Goal: Communication & Community: Answer question/provide support

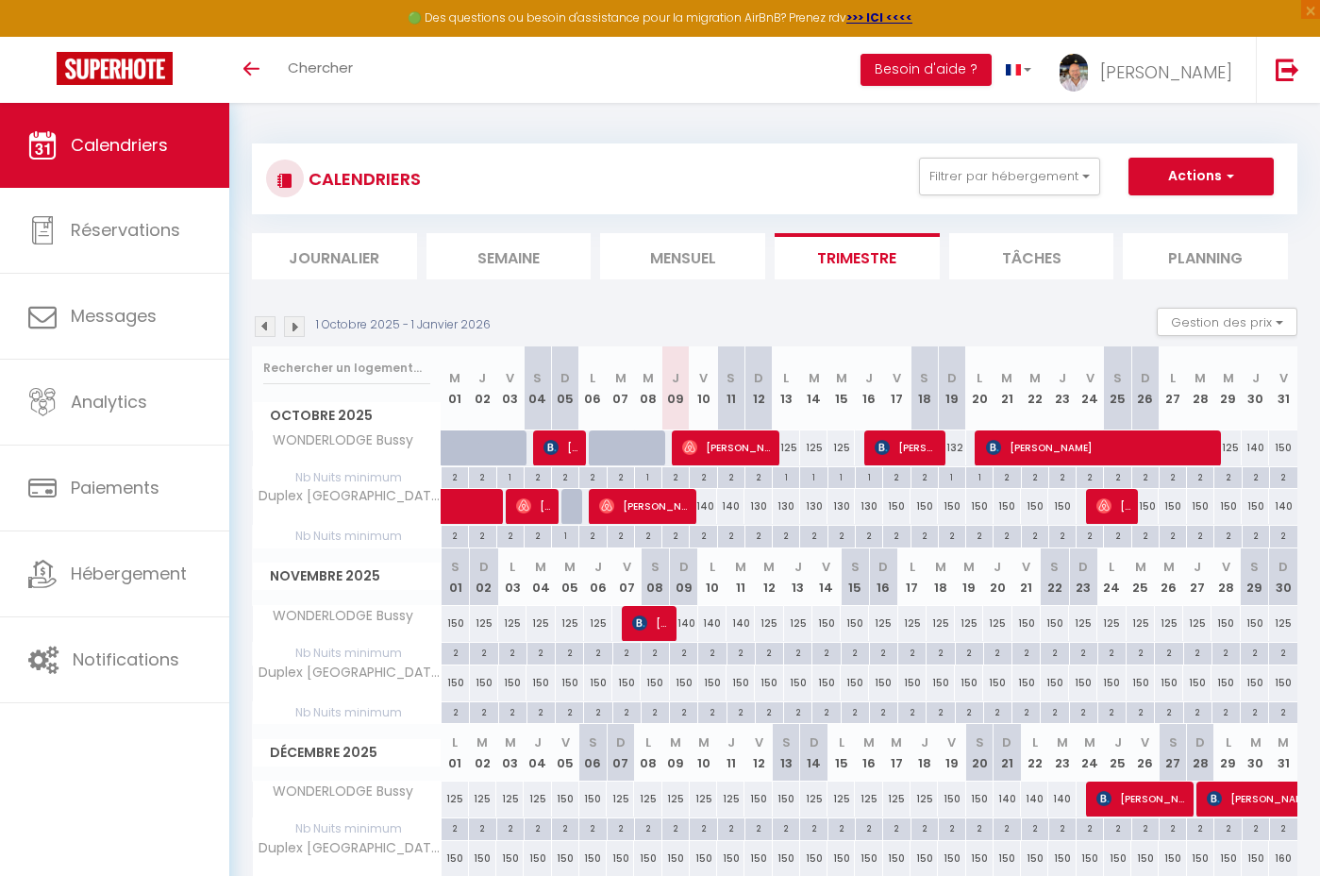
click at [791, 445] on div "125" at bounding box center [786, 447] width 27 height 35
type input "125"
type input "Lun 13 Octobre 2025"
type input "[DATE]"
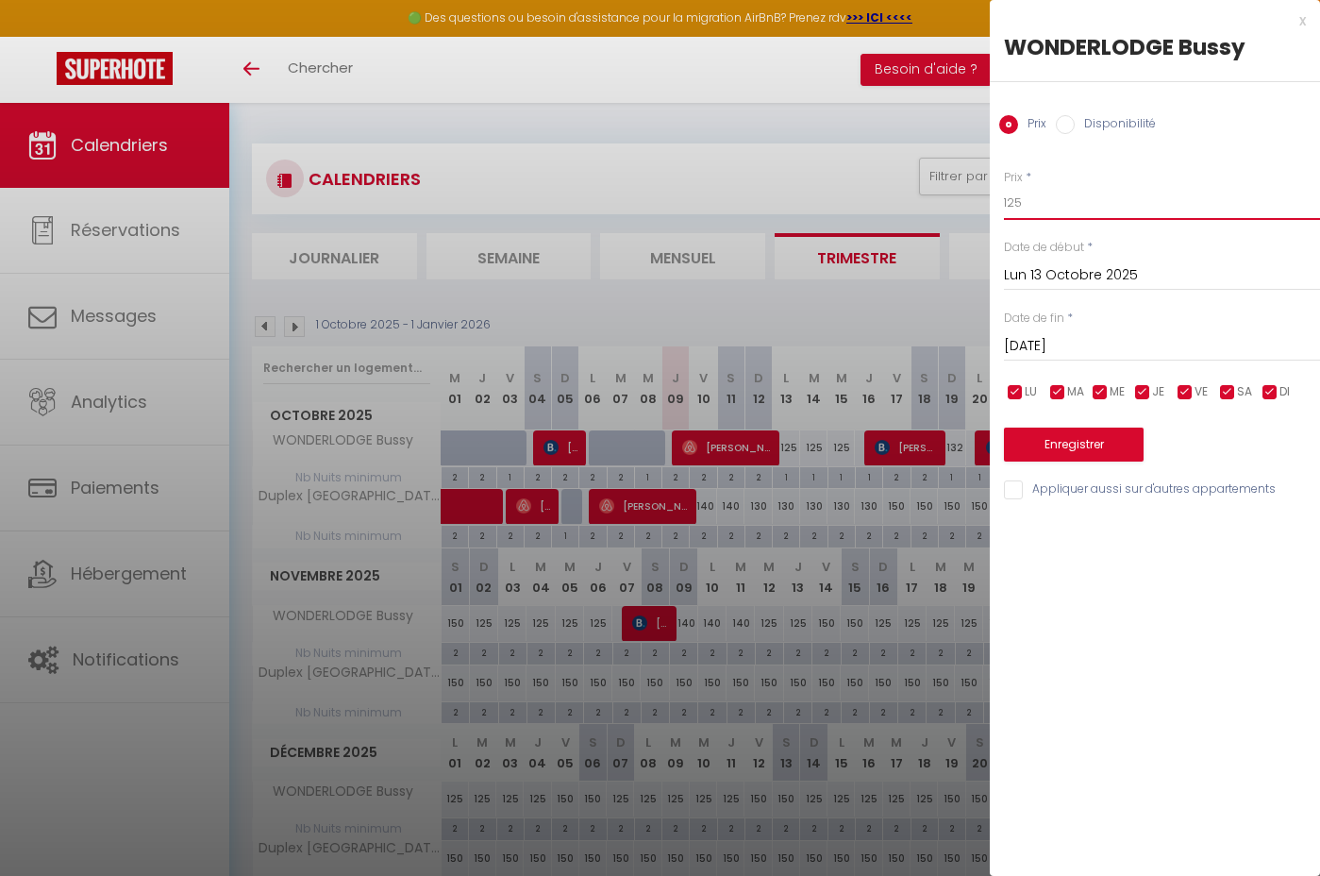
click at [1042, 204] on input "125" at bounding box center [1162, 203] width 316 height 34
type input "100"
click at [1100, 341] on input "[DATE]" at bounding box center [1162, 346] width 316 height 25
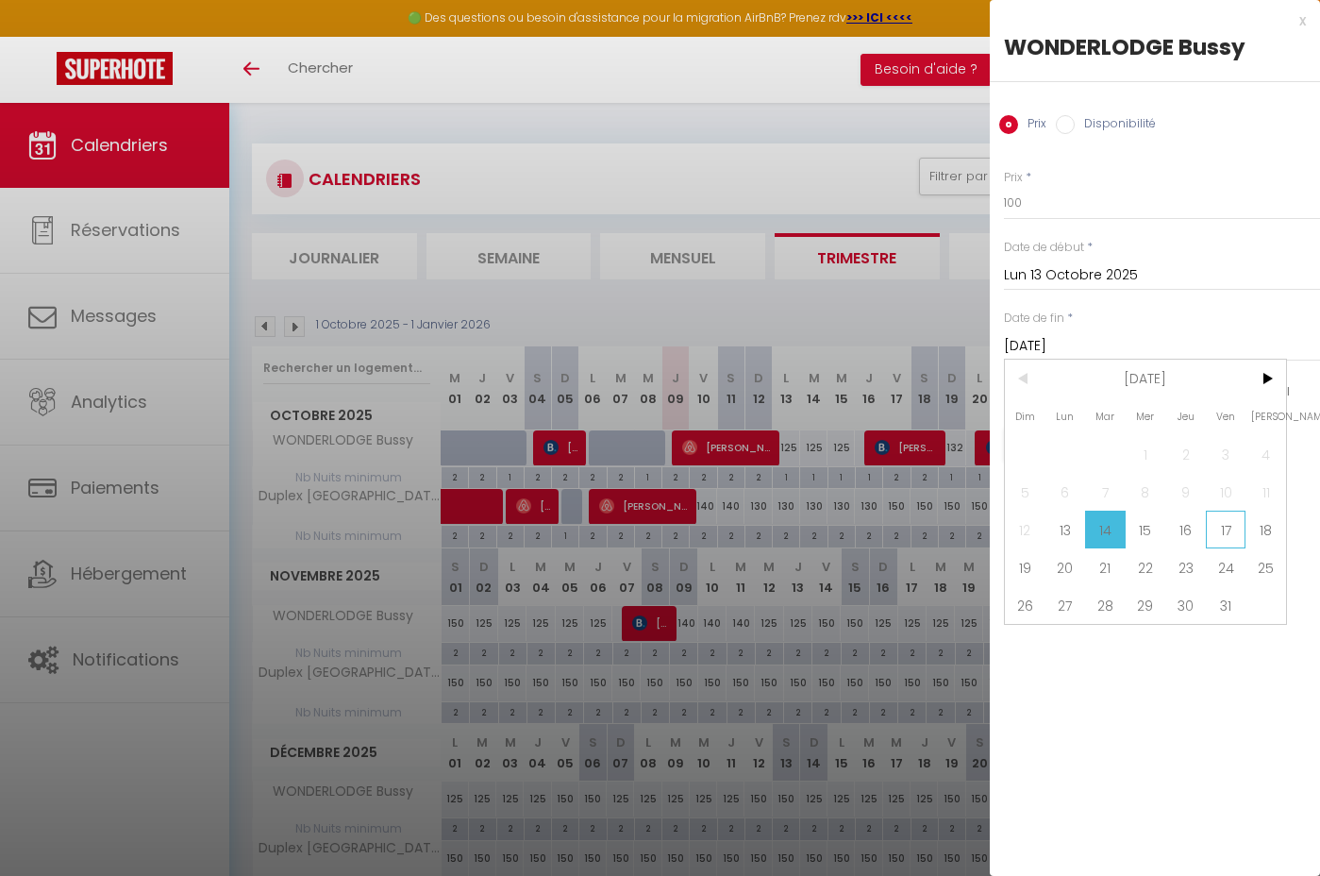
click at [1226, 524] on span "17" at bounding box center [1226, 530] width 41 height 38
type input "Ven 17 Octobre 2025"
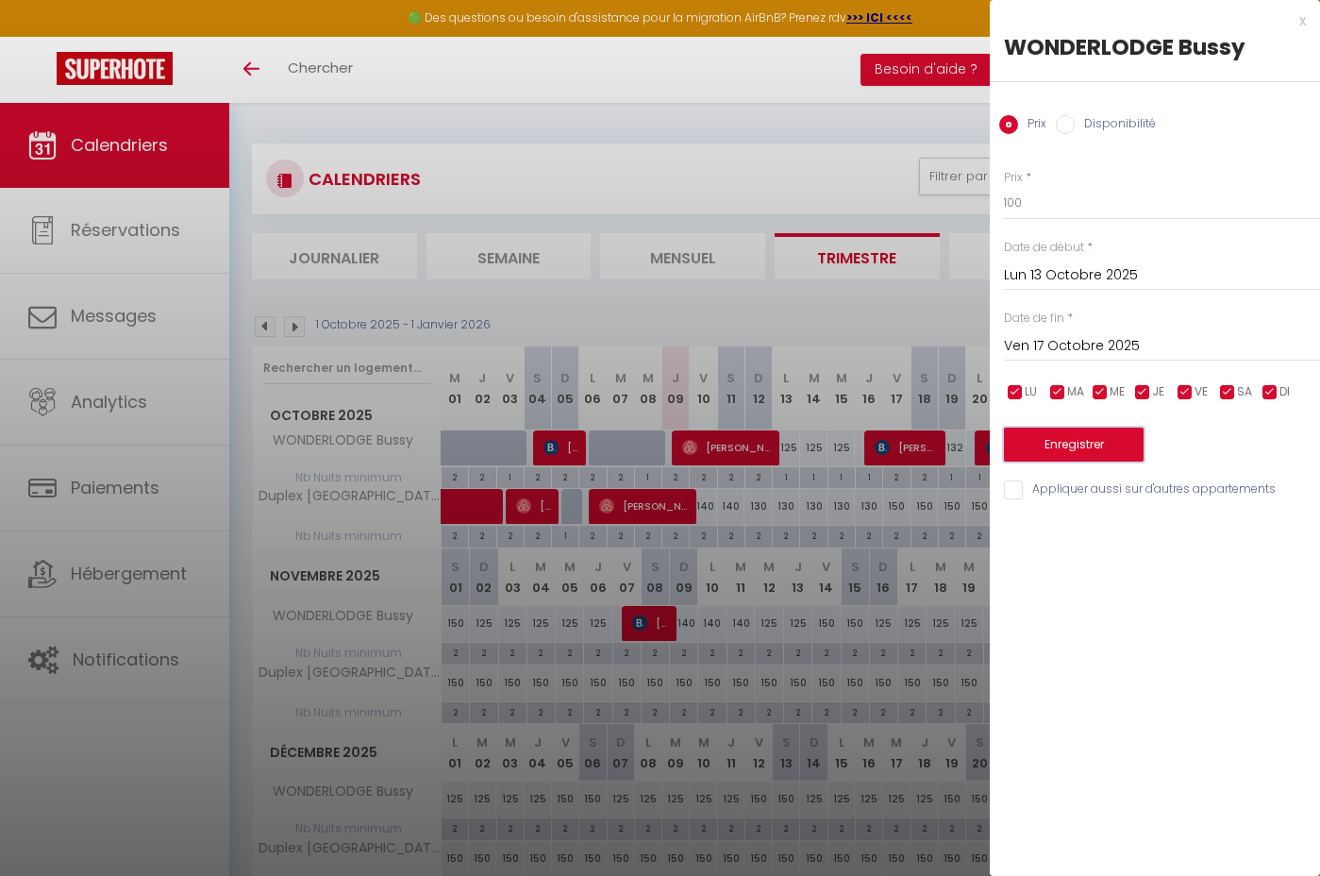
click at [1081, 452] on button "Enregistrer" at bounding box center [1074, 445] width 140 height 34
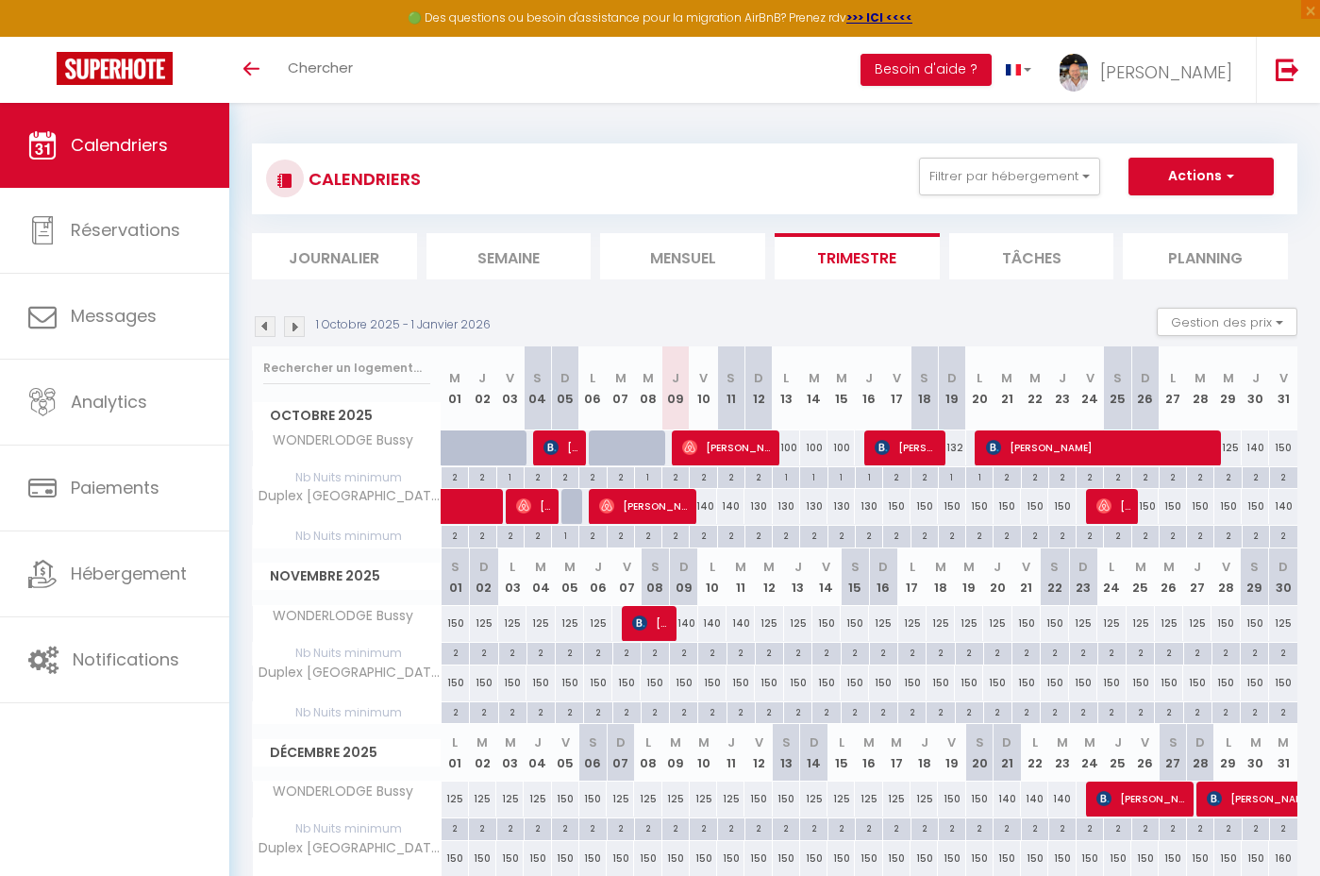
click at [1258, 448] on div "140" at bounding box center [1255, 447] width 27 height 35
type input "140"
type input "Jeu 30 Octobre 2025"
type input "Ven 31 Octobre 2025"
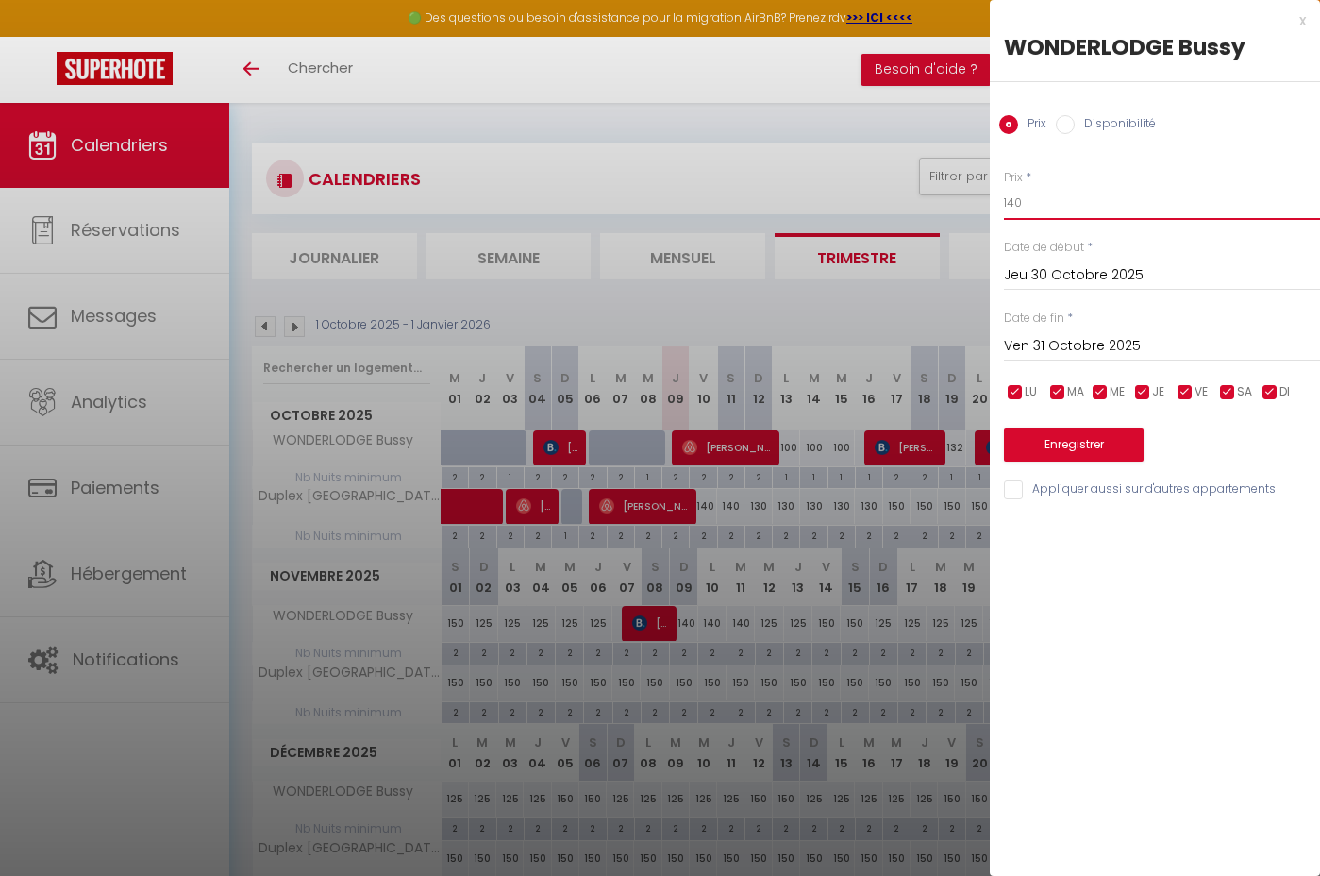
click at [1060, 201] on input "140" at bounding box center [1162, 203] width 316 height 34
type input "110"
click at [1073, 437] on button "Enregistrer" at bounding box center [1074, 445] width 140 height 34
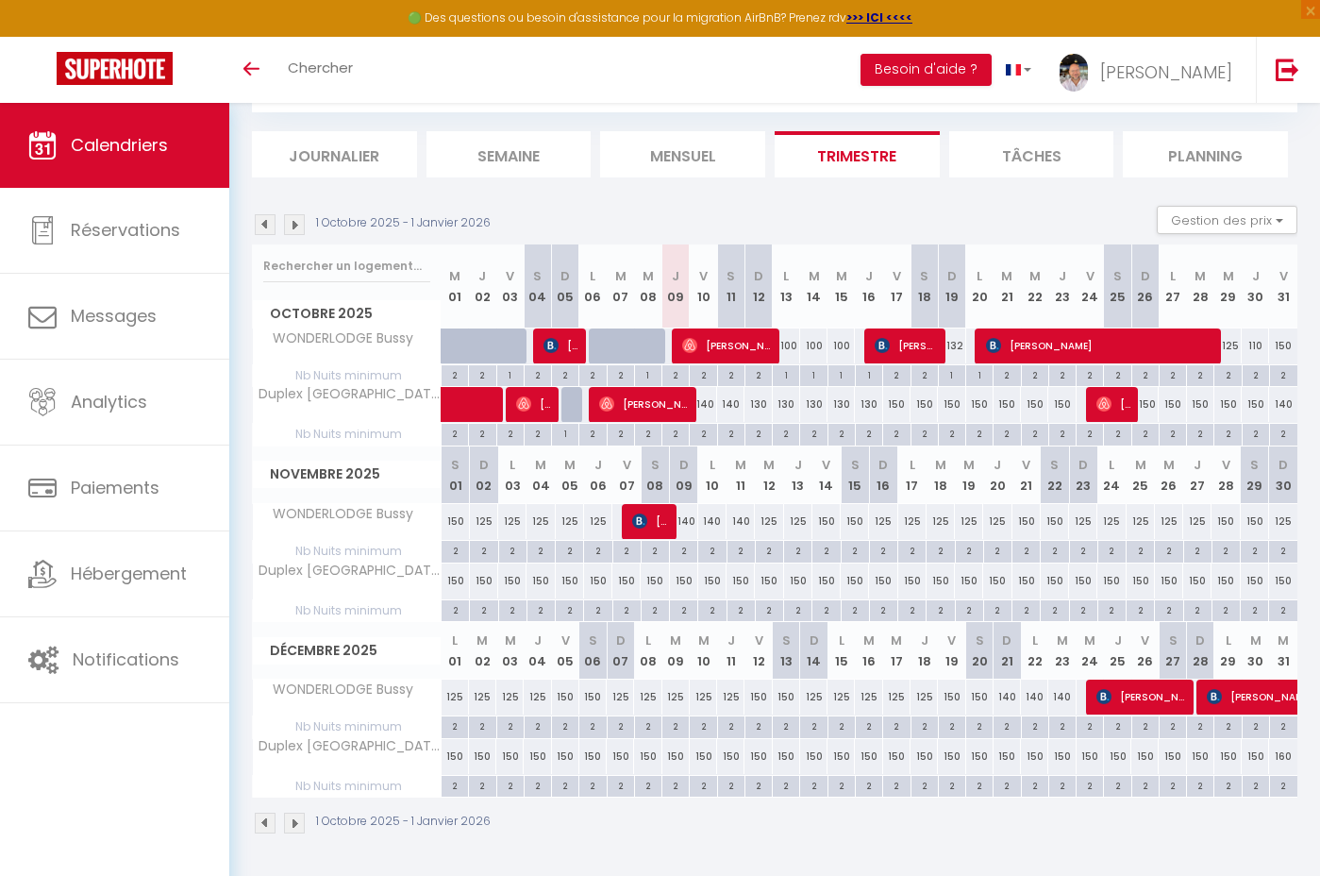
scroll to position [103, 0]
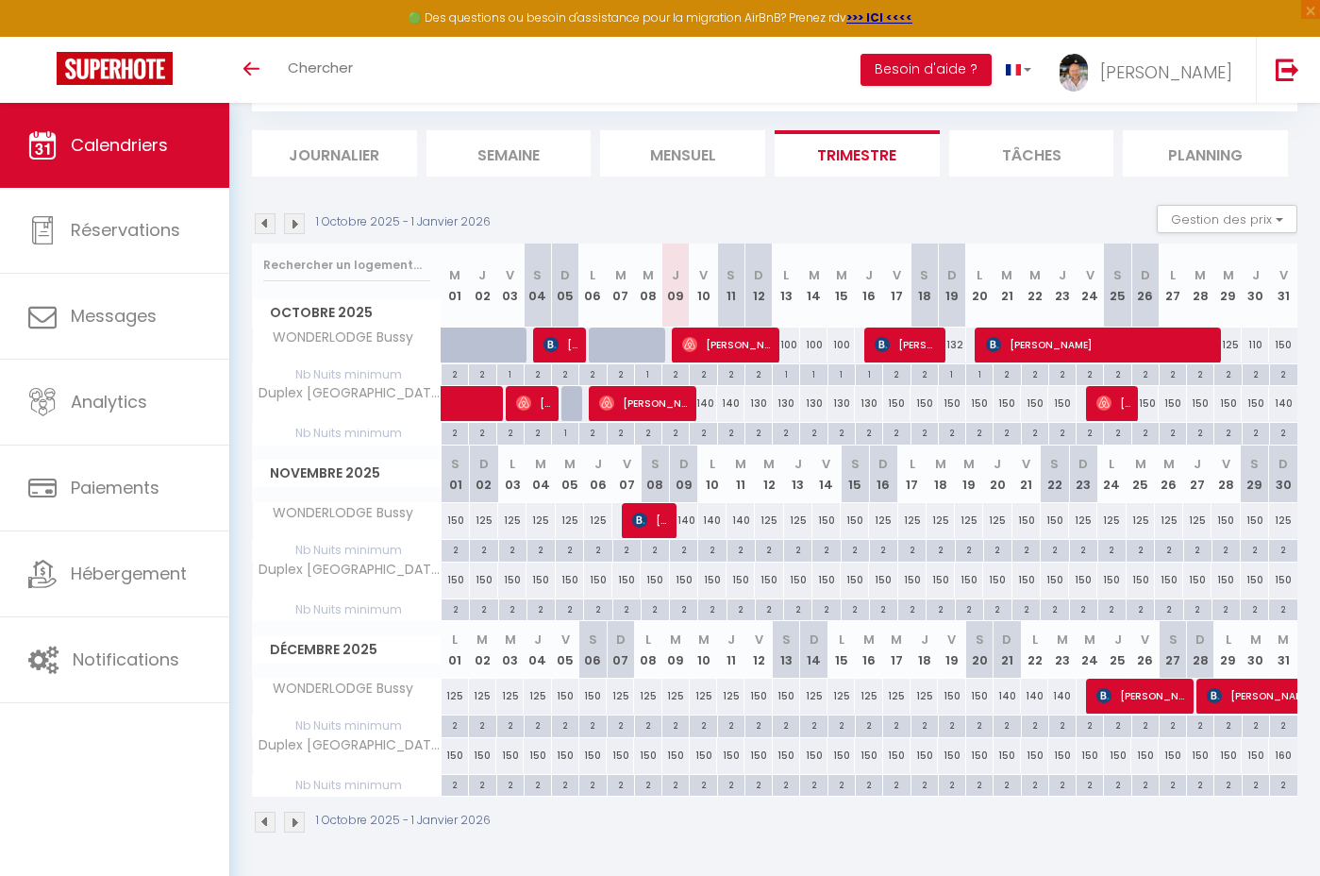
click at [1288, 344] on div "150" at bounding box center [1283, 344] width 28 height 35
type input "150"
type input "Ven 31 Octobre 2025"
type input "[DATE]"
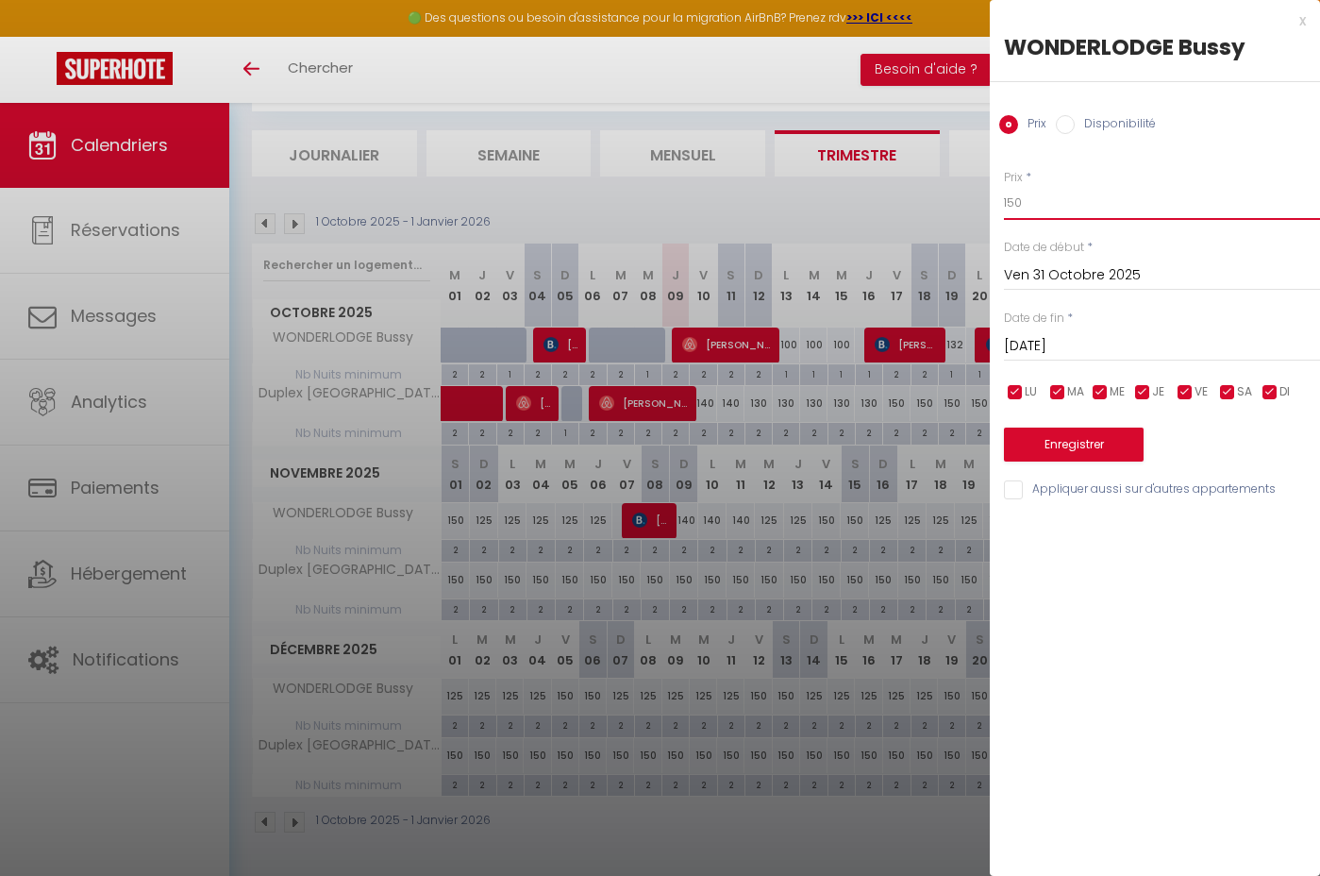
click at [1022, 204] on input "150" at bounding box center [1162, 203] width 316 height 34
type input "130"
click at [1063, 442] on button "Enregistrer" at bounding box center [1074, 445] width 140 height 34
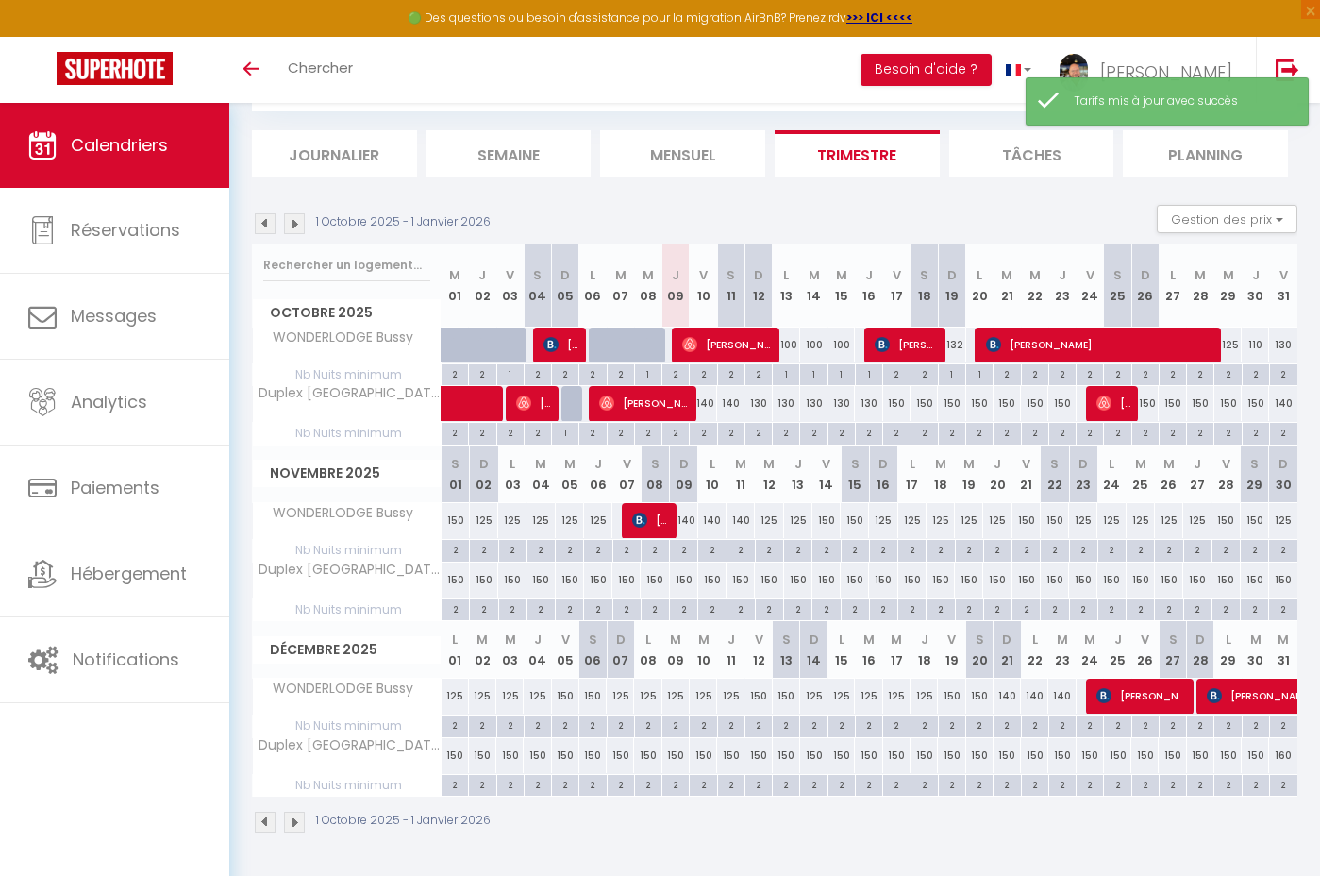
click at [455, 519] on div "150" at bounding box center [456, 520] width 28 height 35
type input "150"
type input "[DATE]"
type input "Dim 02 Novembre 2025"
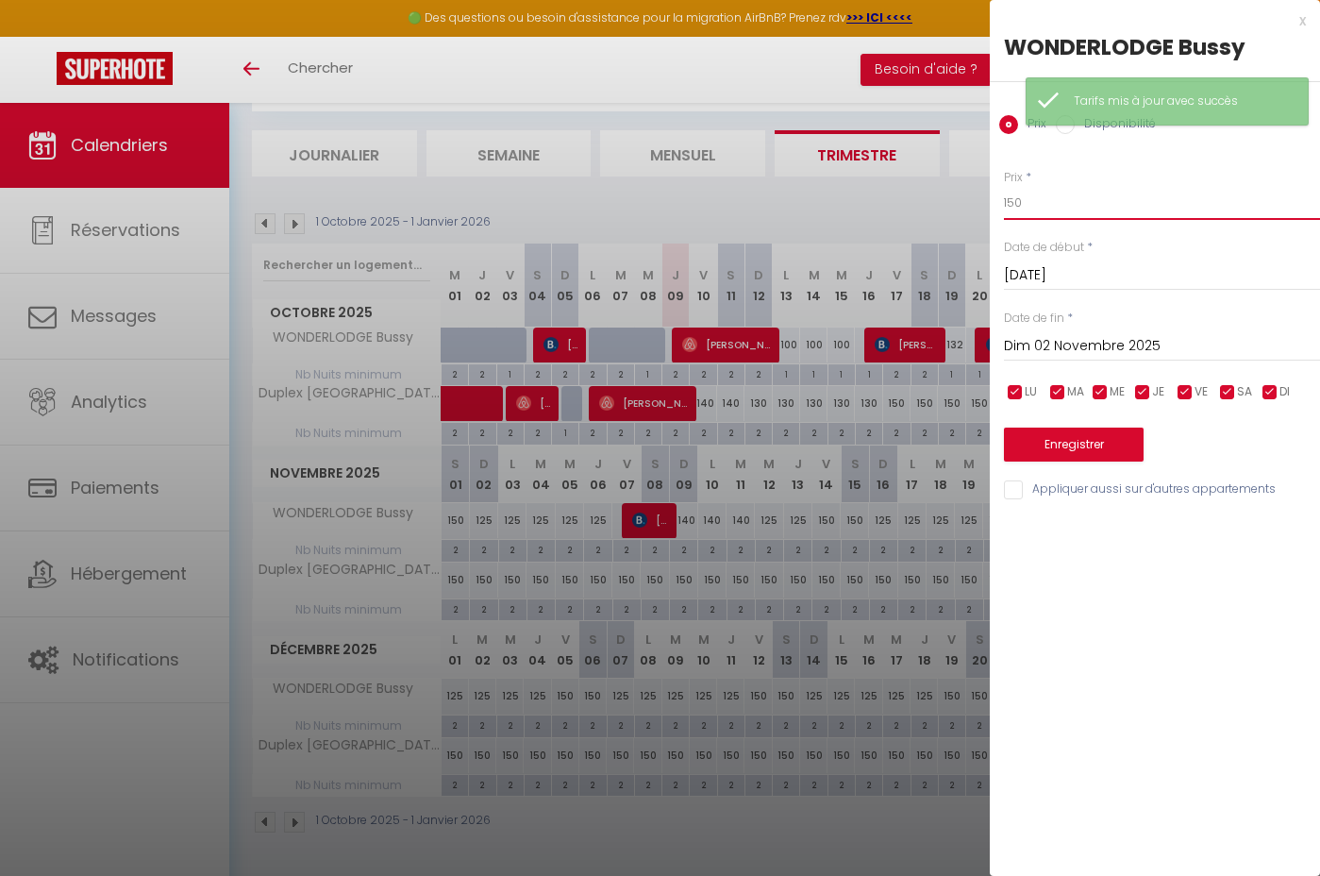
click at [1030, 195] on input "150" at bounding box center [1162, 203] width 316 height 34
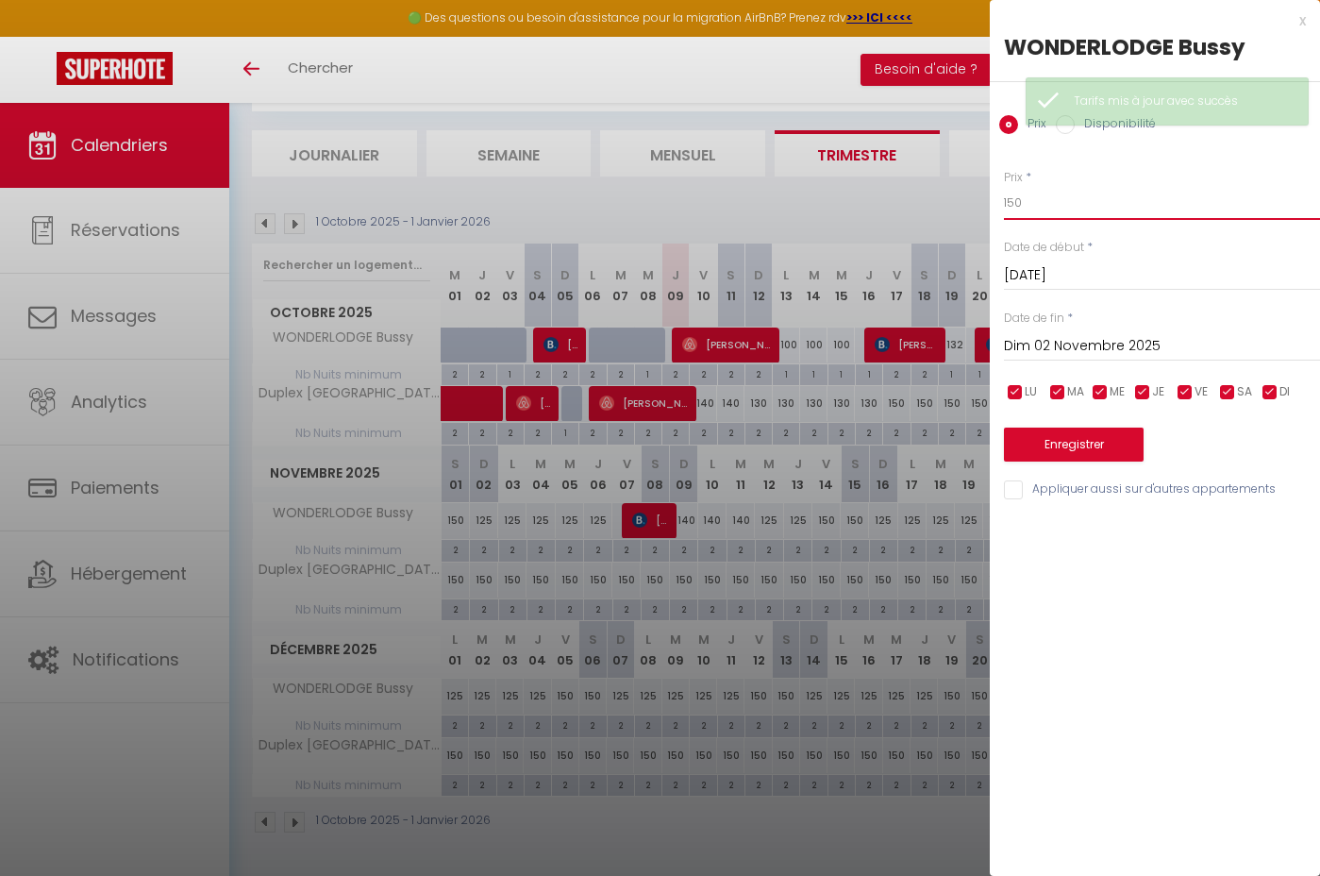
click at [1030, 195] on input "150" at bounding box center [1162, 203] width 316 height 34
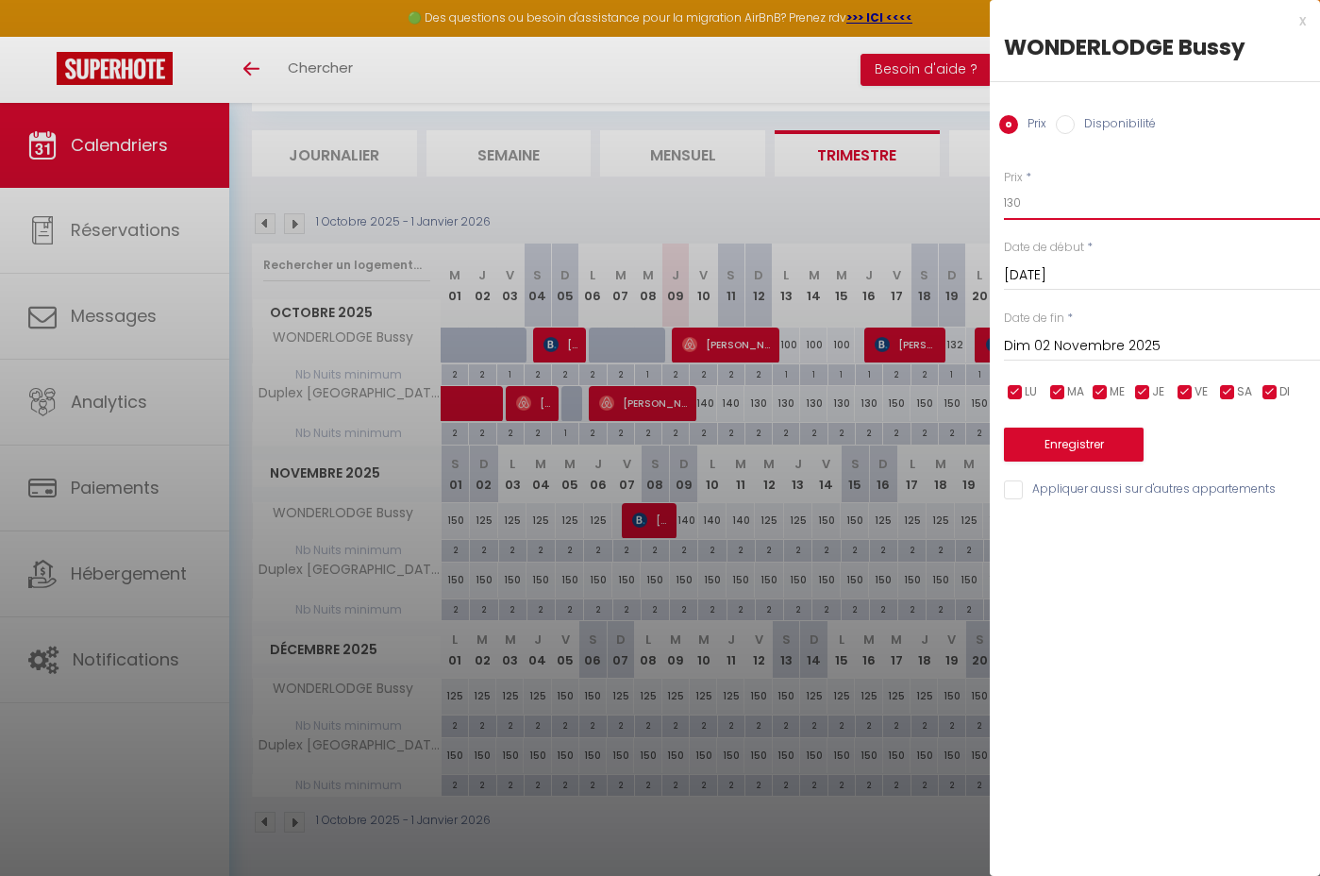
type input "130"
click at [1089, 443] on button "Enregistrer" at bounding box center [1074, 445] width 140 height 34
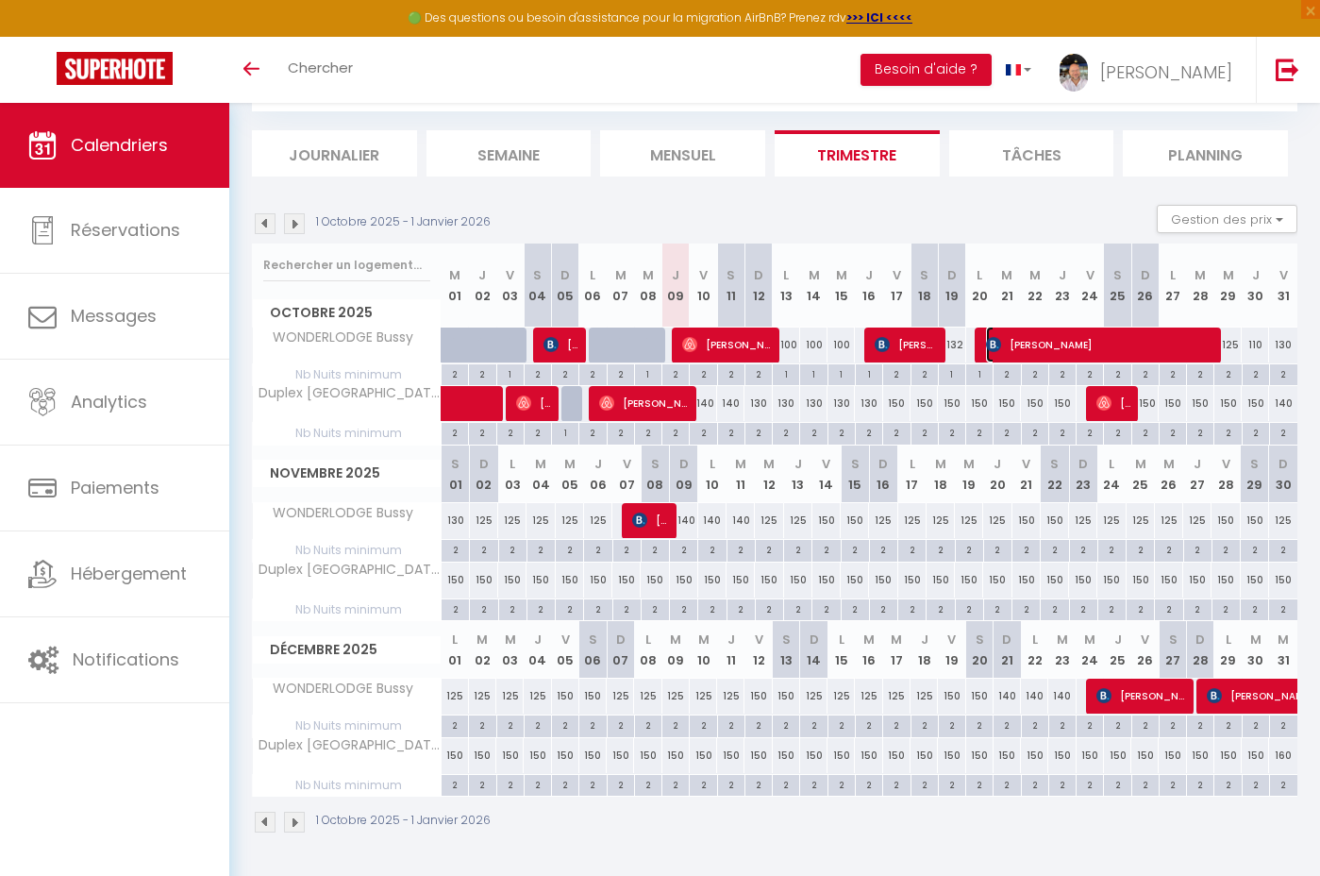
click at [1086, 349] on span "[PERSON_NAME]" at bounding box center [1100, 345] width 228 height 36
select select "OK"
select select "KO"
select select "1"
select select "0"
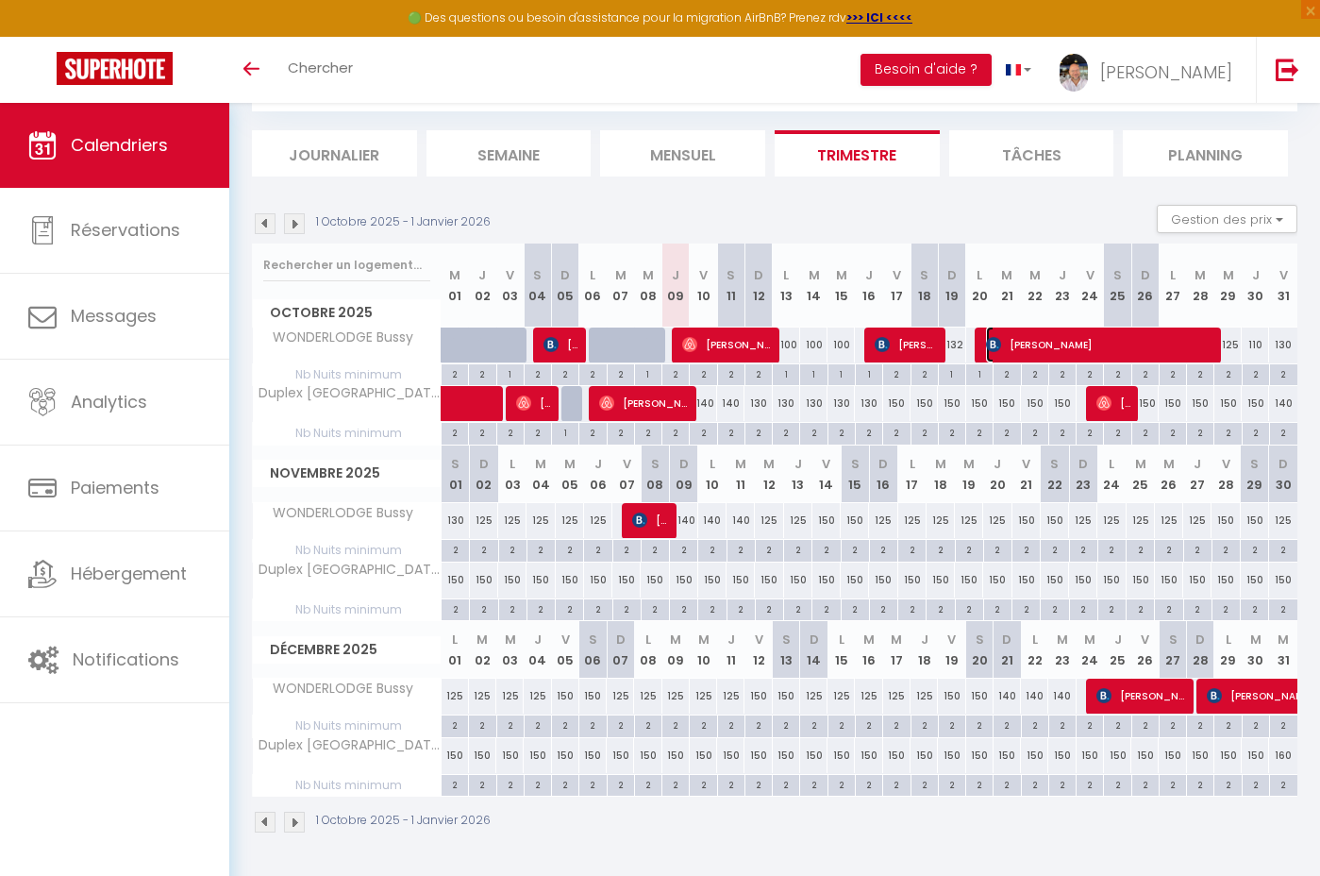
select select "1"
select select
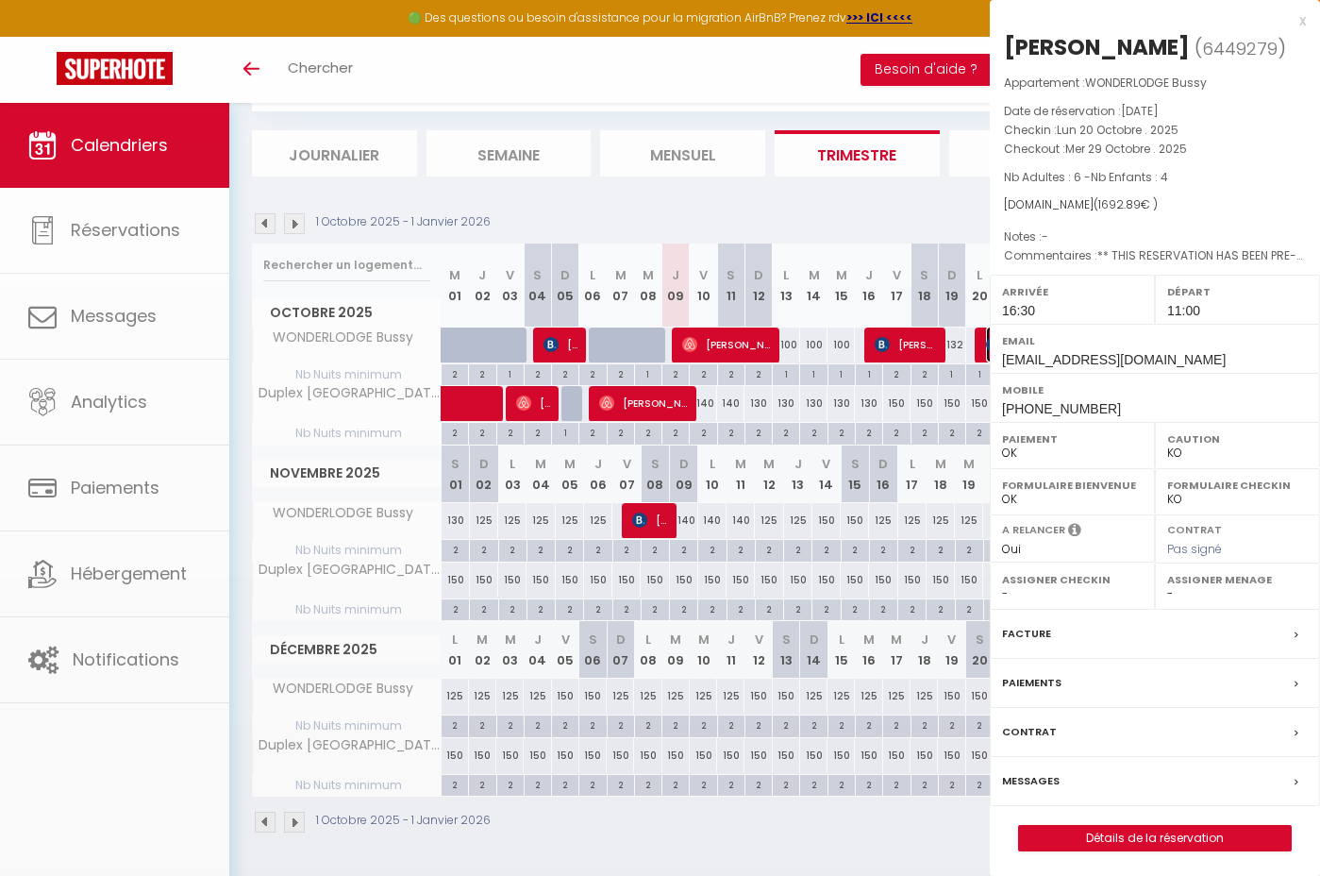
select select "48397"
select select "22864"
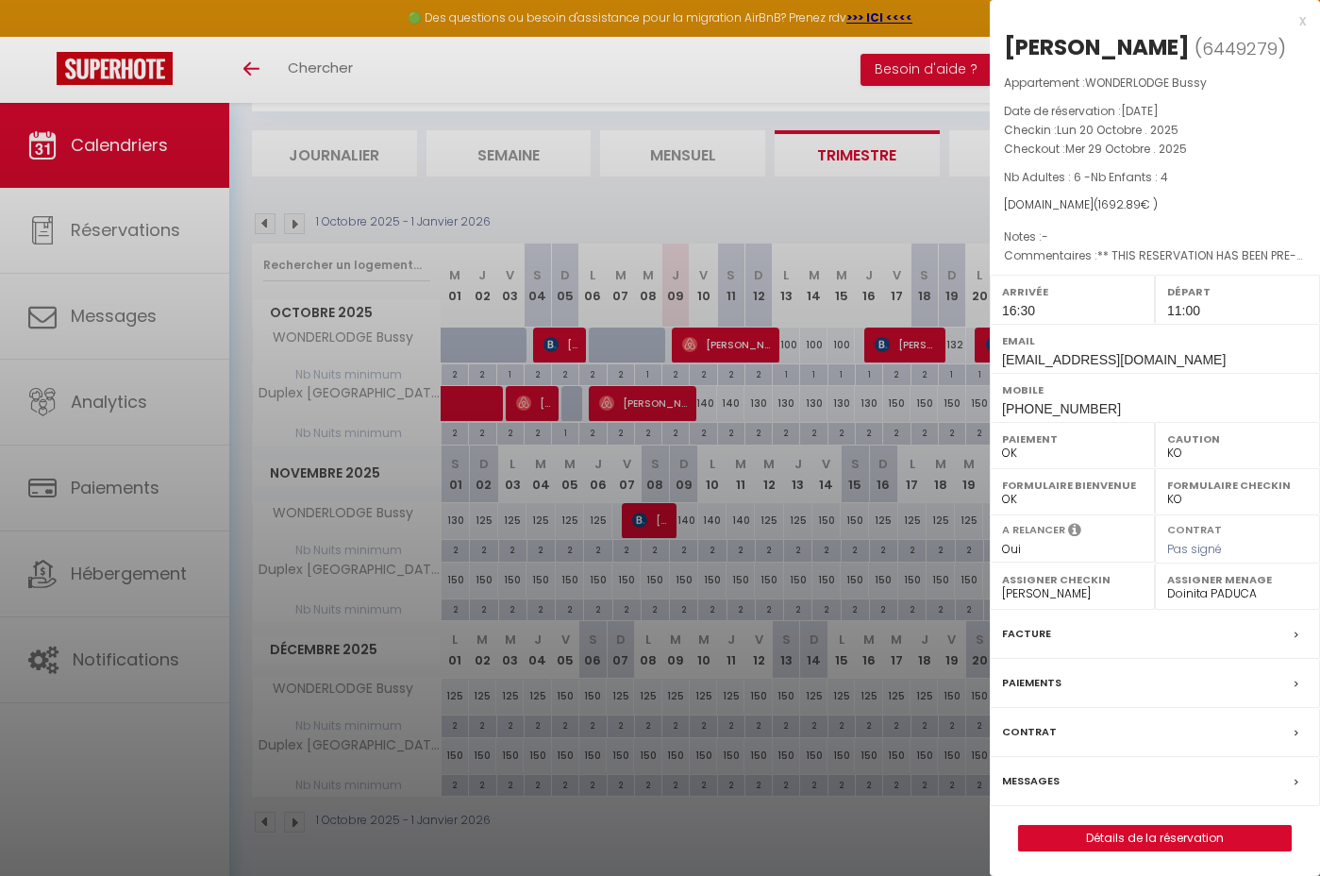
click at [1034, 772] on label "Messages" at bounding box center [1031, 781] width 58 height 20
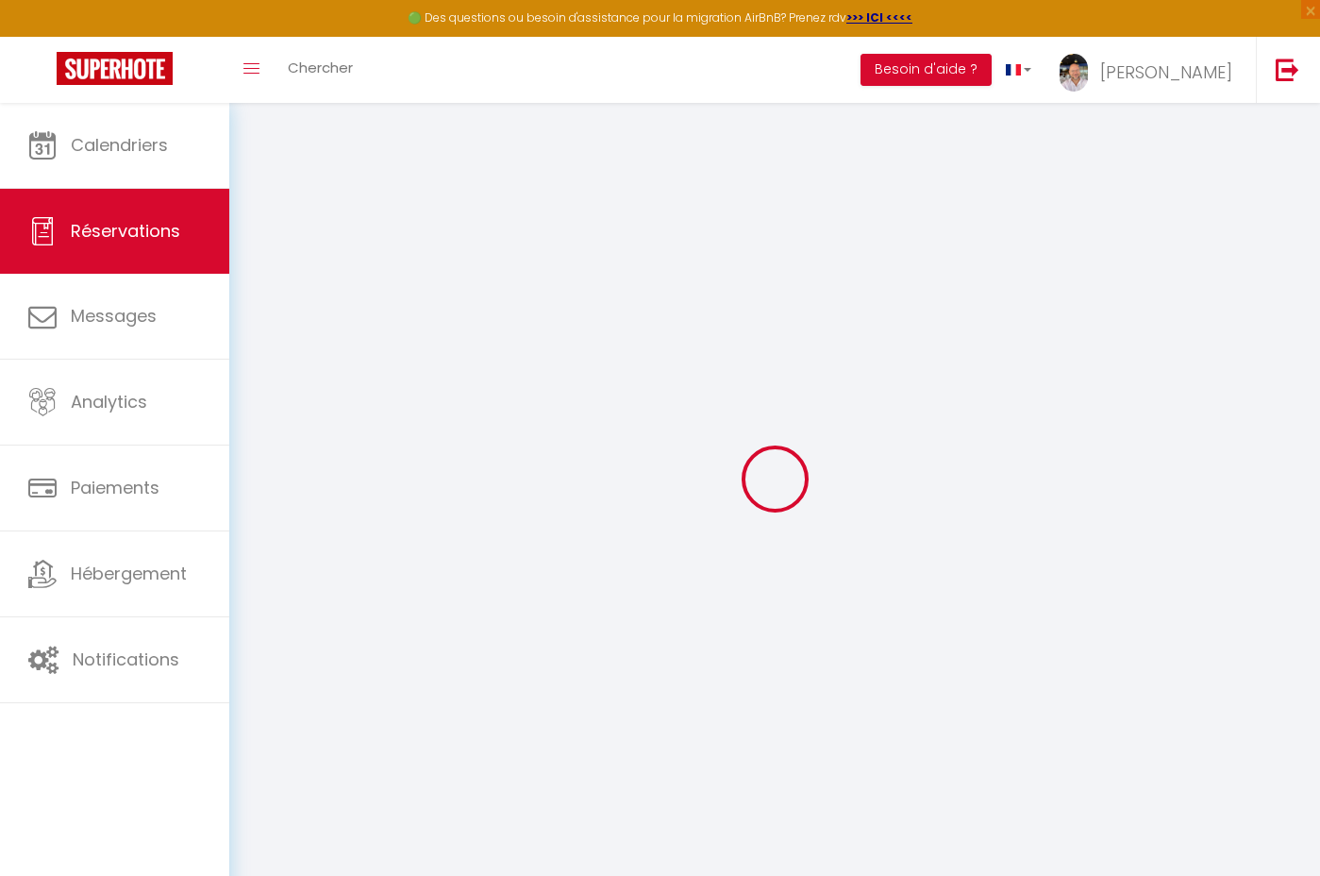
select select
checkbox input "false"
type textarea "** THIS RESERVATION HAS BEEN PRE-PAID ** BOOKING NOTE : Payment charge is EUR 2…"
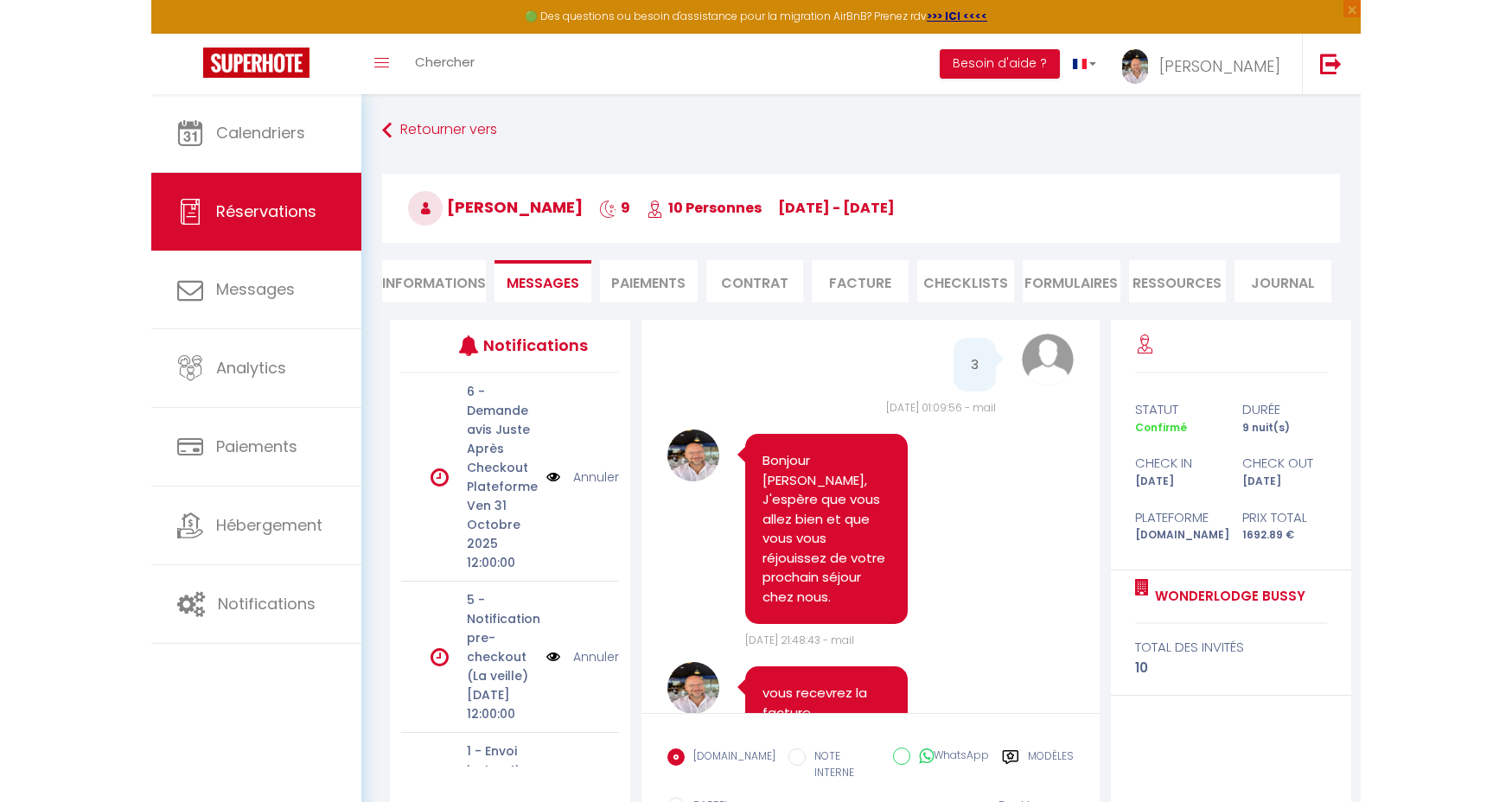
scroll to position [8346, 0]
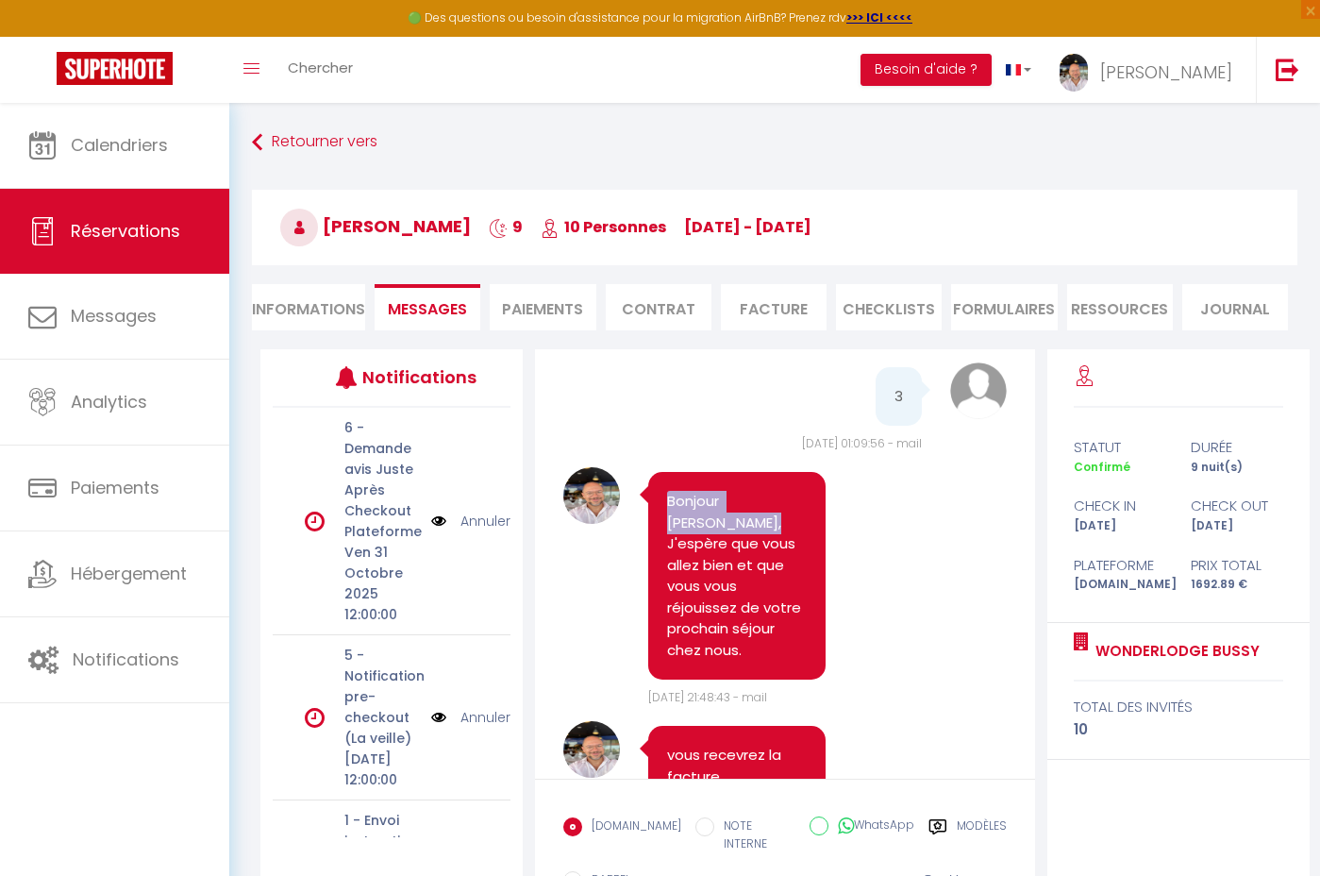
drag, startPoint x: 668, startPoint y: 499, endPoint x: 745, endPoint y: 517, distance: 78.5
click at [745, 517] on pre "Bonjour [PERSON_NAME], J'espère que vous allez bien et que vous vous réjouissez…" at bounding box center [737, 576] width 140 height 170
copy pre "Bonjour [PERSON_NAME],"
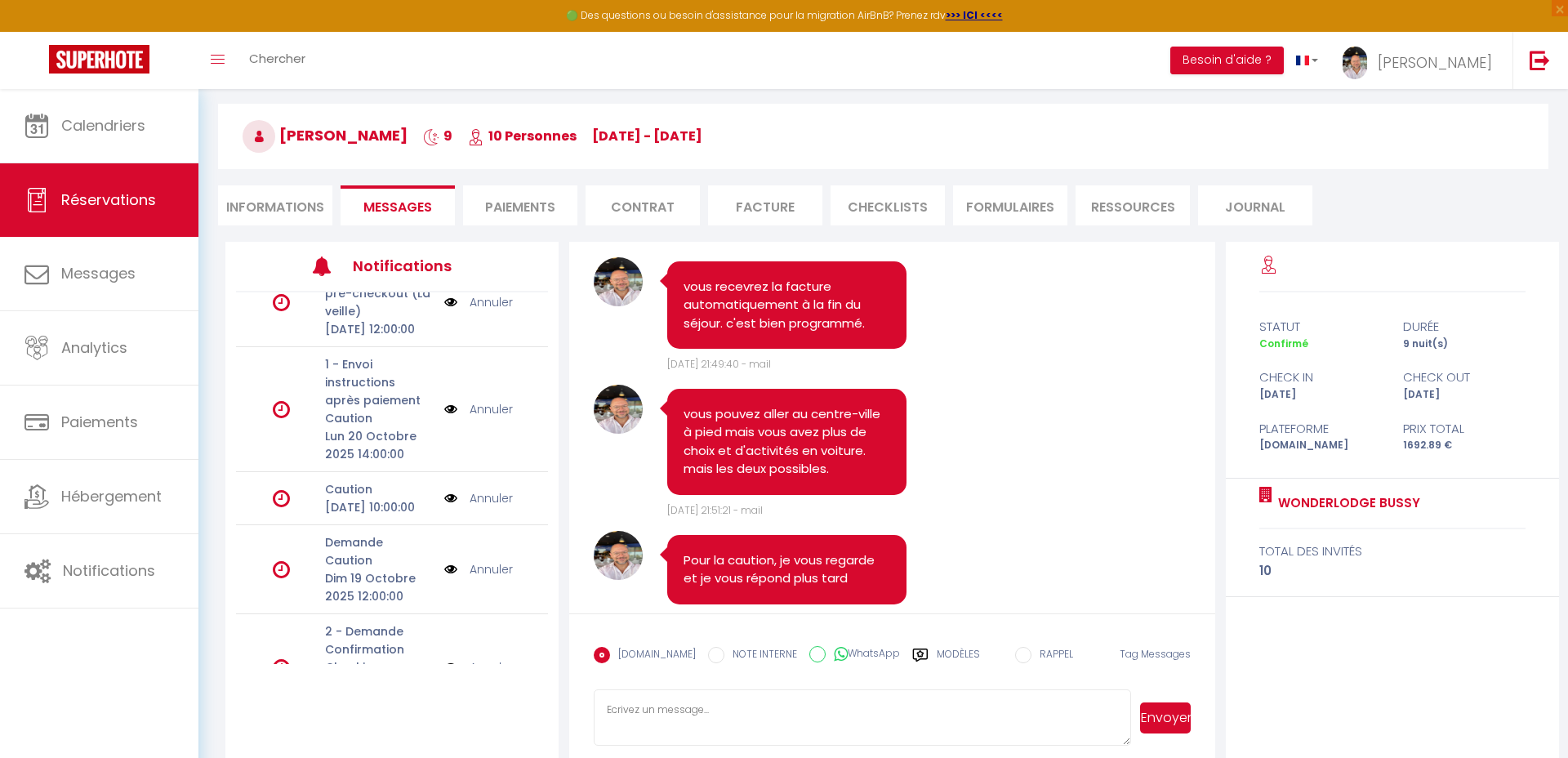
scroll to position [89, 0]
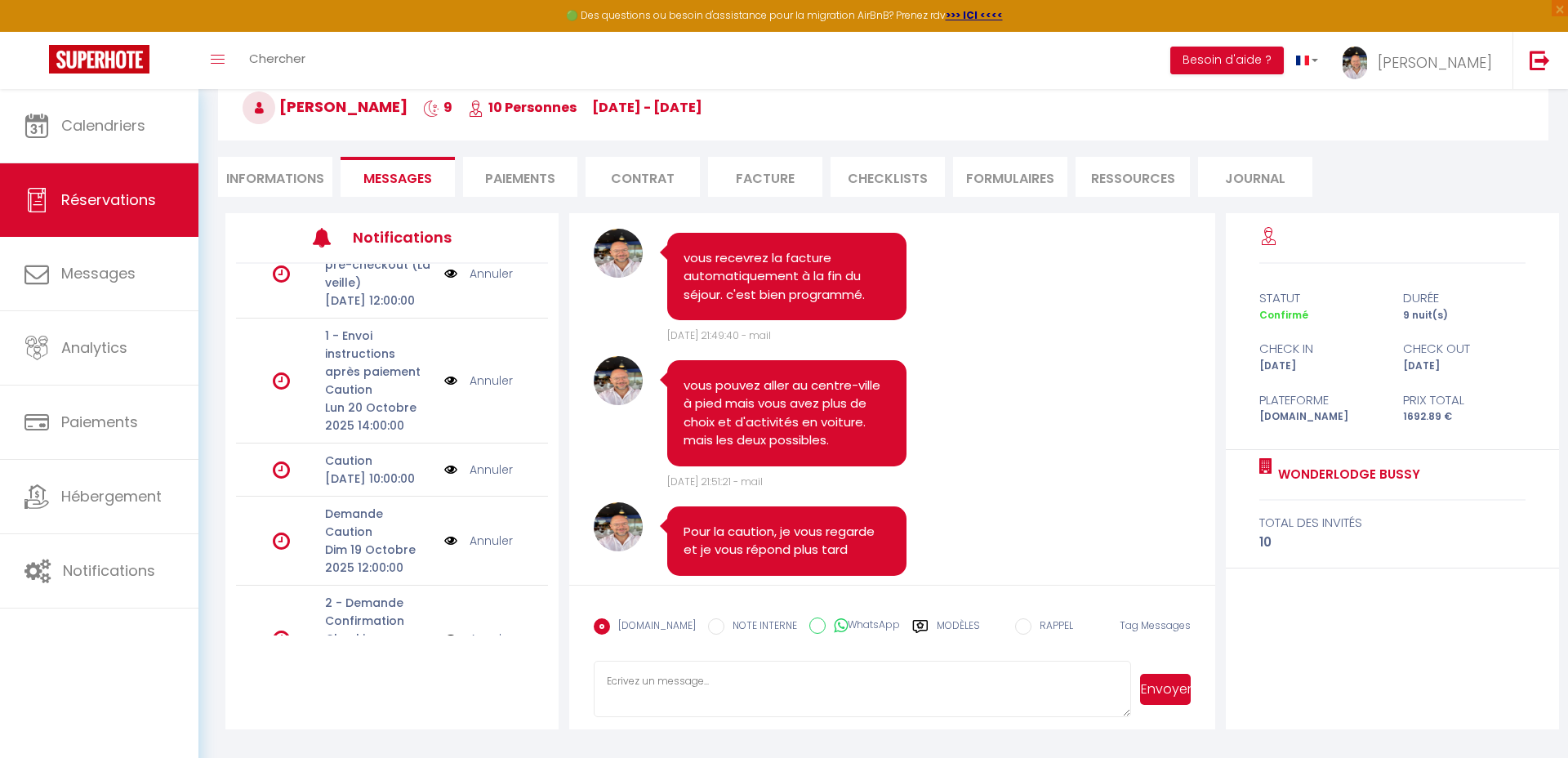
click at [661, 697] on textarea at bounding box center [862, 690] width 537 height 57
paste textarea "Bonjour [PERSON_NAME],"
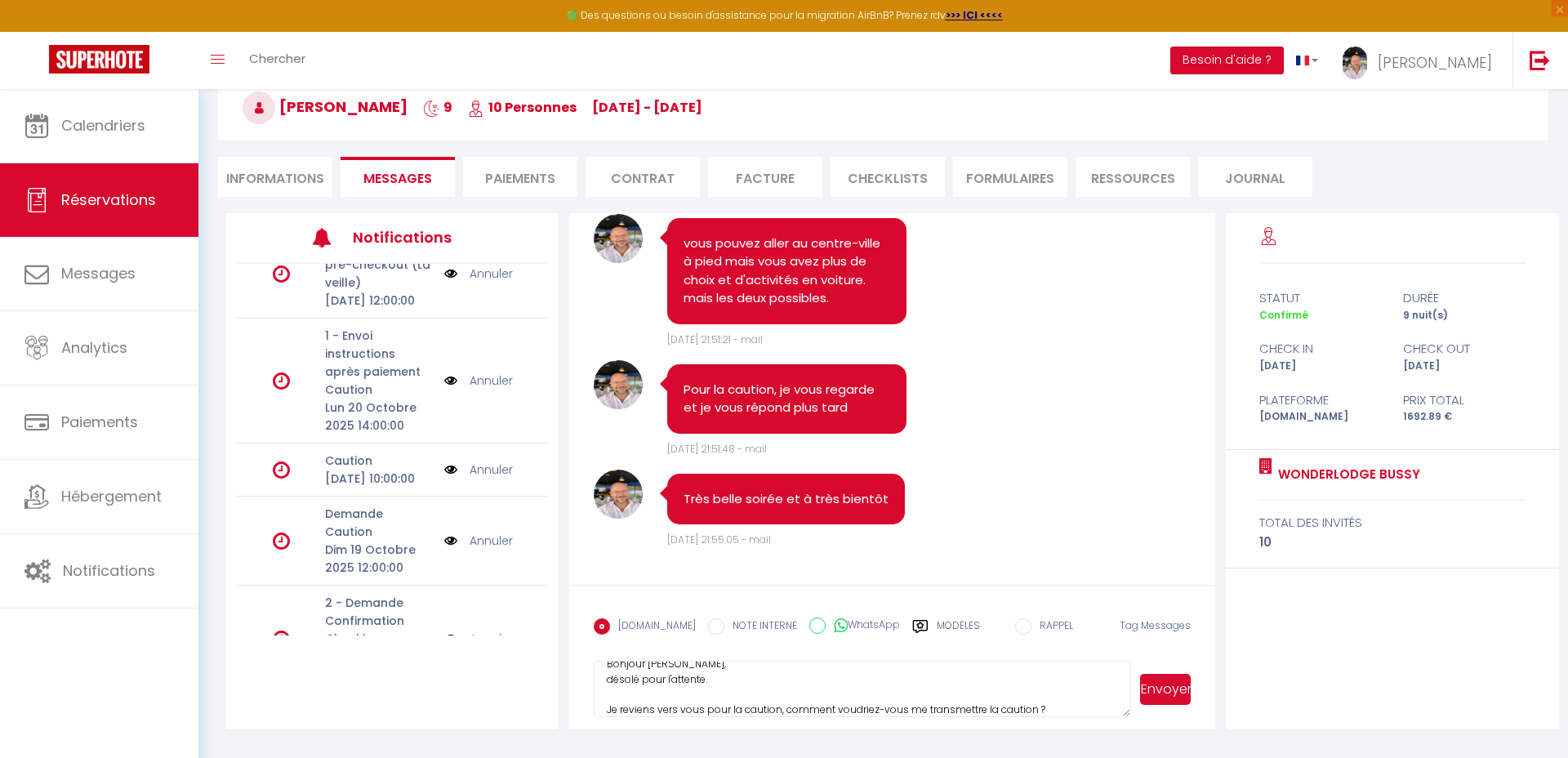
scroll to position [33, 0]
click at [934, 710] on textarea "Bonjour [PERSON_NAME], désolé pour l'attente. Je reviens vers vous pour la caut…" at bounding box center [862, 690] width 537 height 57
click at [842, 705] on textarea "Bonjour [PERSON_NAME], désolé pour l'attente. Je reviens vers vous pour la caut…" at bounding box center [862, 690] width 537 height 57
click at [954, 705] on textarea "Bonjour [PERSON_NAME], désolé pour l'attente. Je reviens vers vous pour la caut…" at bounding box center [862, 690] width 537 height 57
click at [1024, 704] on textarea "Bonjour [PERSON_NAME], désolé pour l'attente. Je reviens vers vous pour la caut…" at bounding box center [862, 690] width 537 height 57
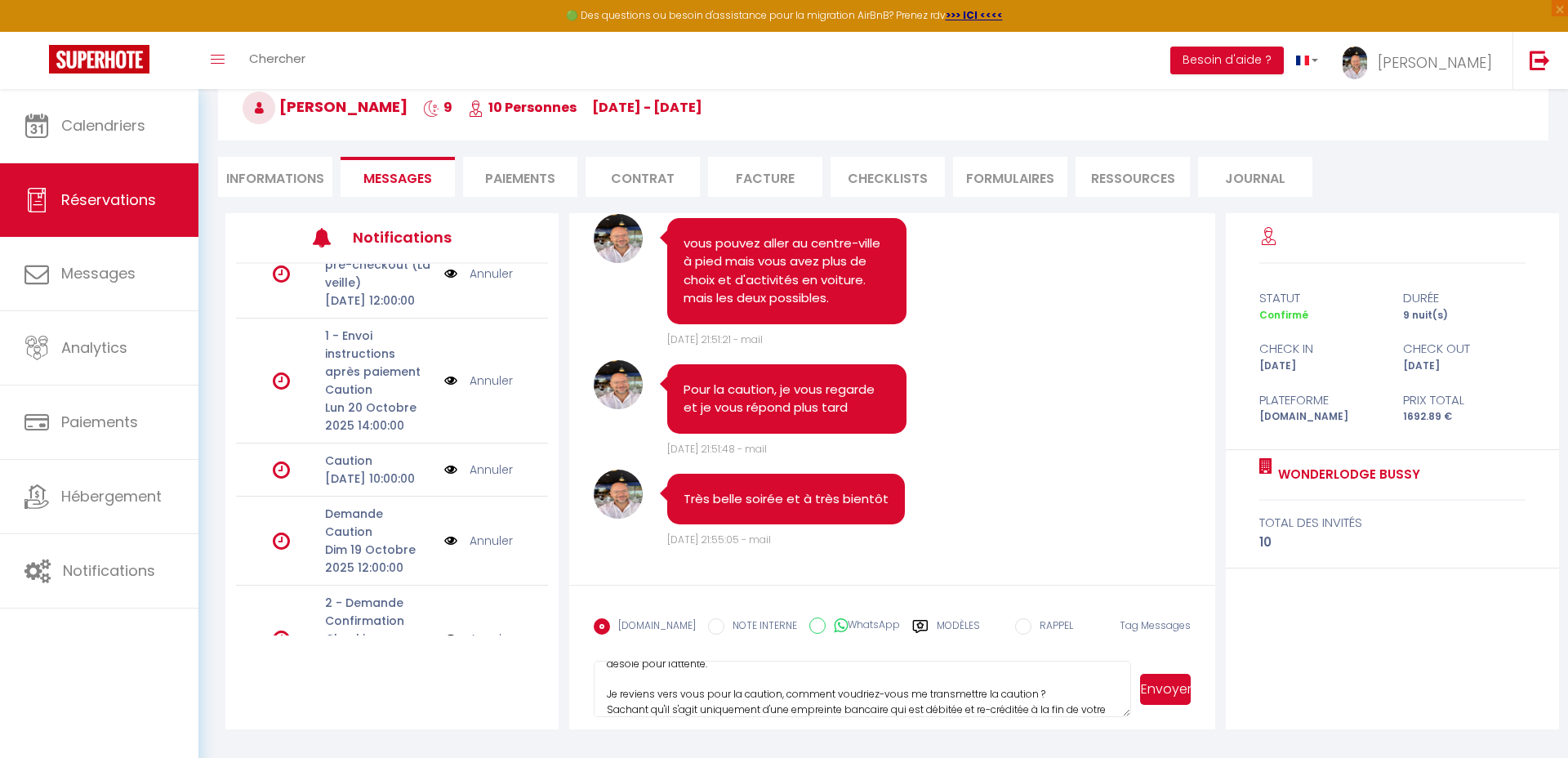
click at [1121, 707] on textarea "Bonjour [PERSON_NAME], désolé pour l'attente. Je reviens vers vous pour la caut…" at bounding box center [862, 690] width 537 height 57
click at [1131, 713] on span "Envoyer" at bounding box center [1160, 690] width 60 height 57
drag, startPoint x: 1127, startPoint y: 713, endPoint x: 1126, endPoint y: 736, distance: 23.0
click at [1126, 736] on textarea "Bonjour [PERSON_NAME], désolé pour l'attente. Je reviens vers vous pour la caut…" at bounding box center [862, 701] width 537 height 80
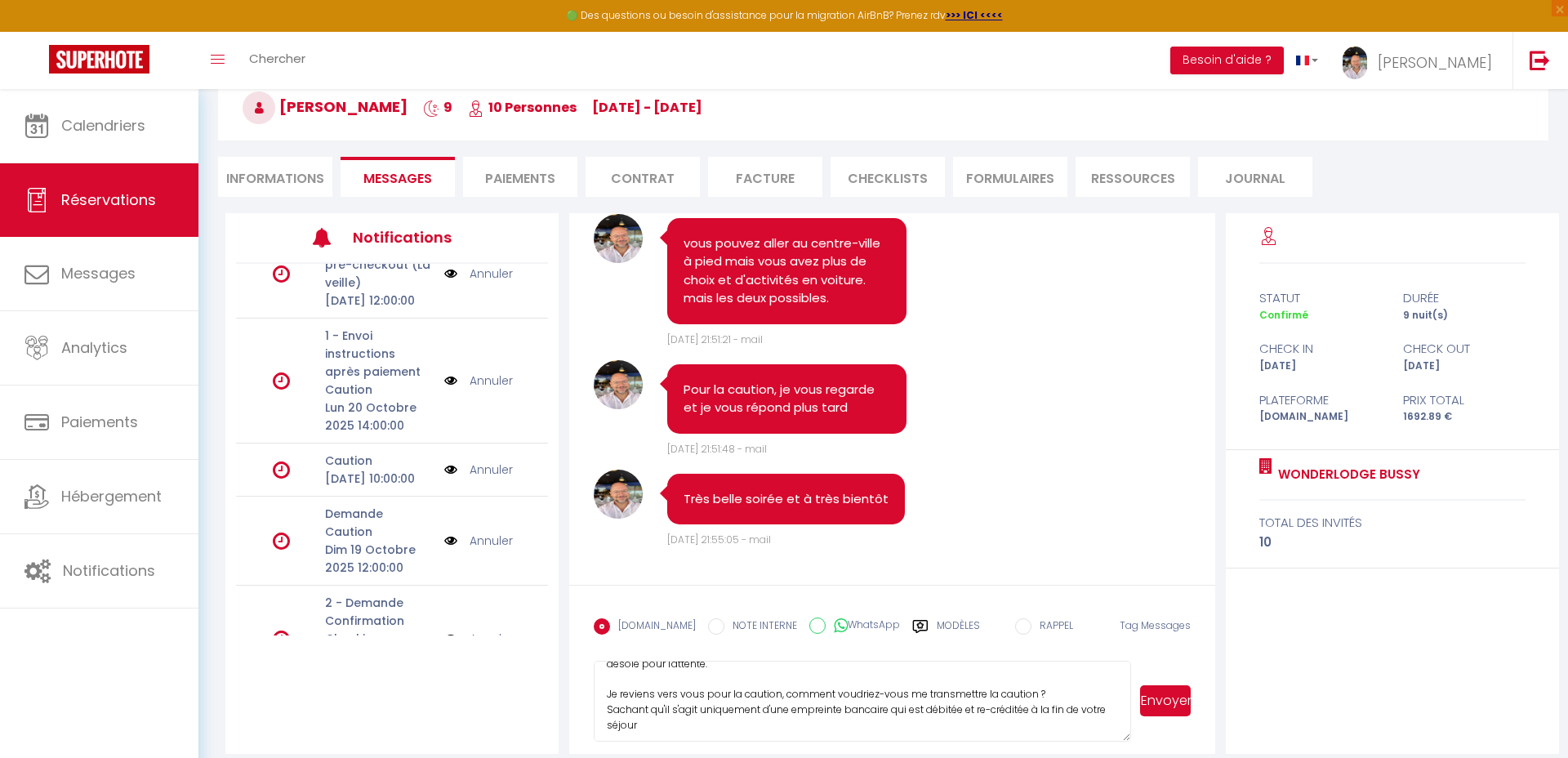
click at [670, 728] on textarea "Bonjour [PERSON_NAME], désolé pour l'attente. Je reviens vers vous pour la caut…" at bounding box center [862, 701] width 537 height 80
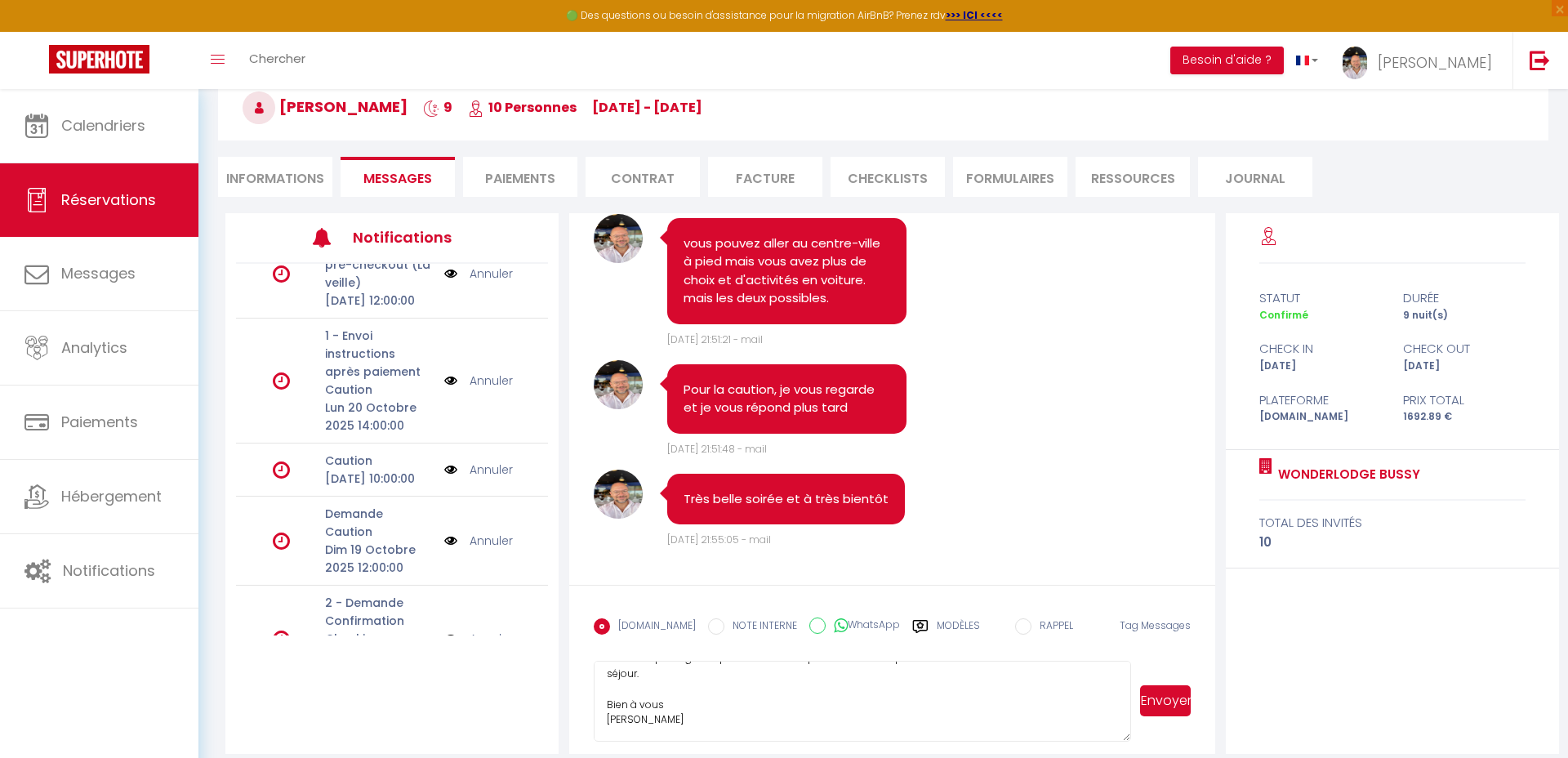
scroll to position [83, 0]
type textarea "Bonjour [PERSON_NAME], désolé pour l'attente. Je reviens vers vous pour la caut…"
click at [1141, 697] on button "Envoyer" at bounding box center [1166, 701] width 51 height 31
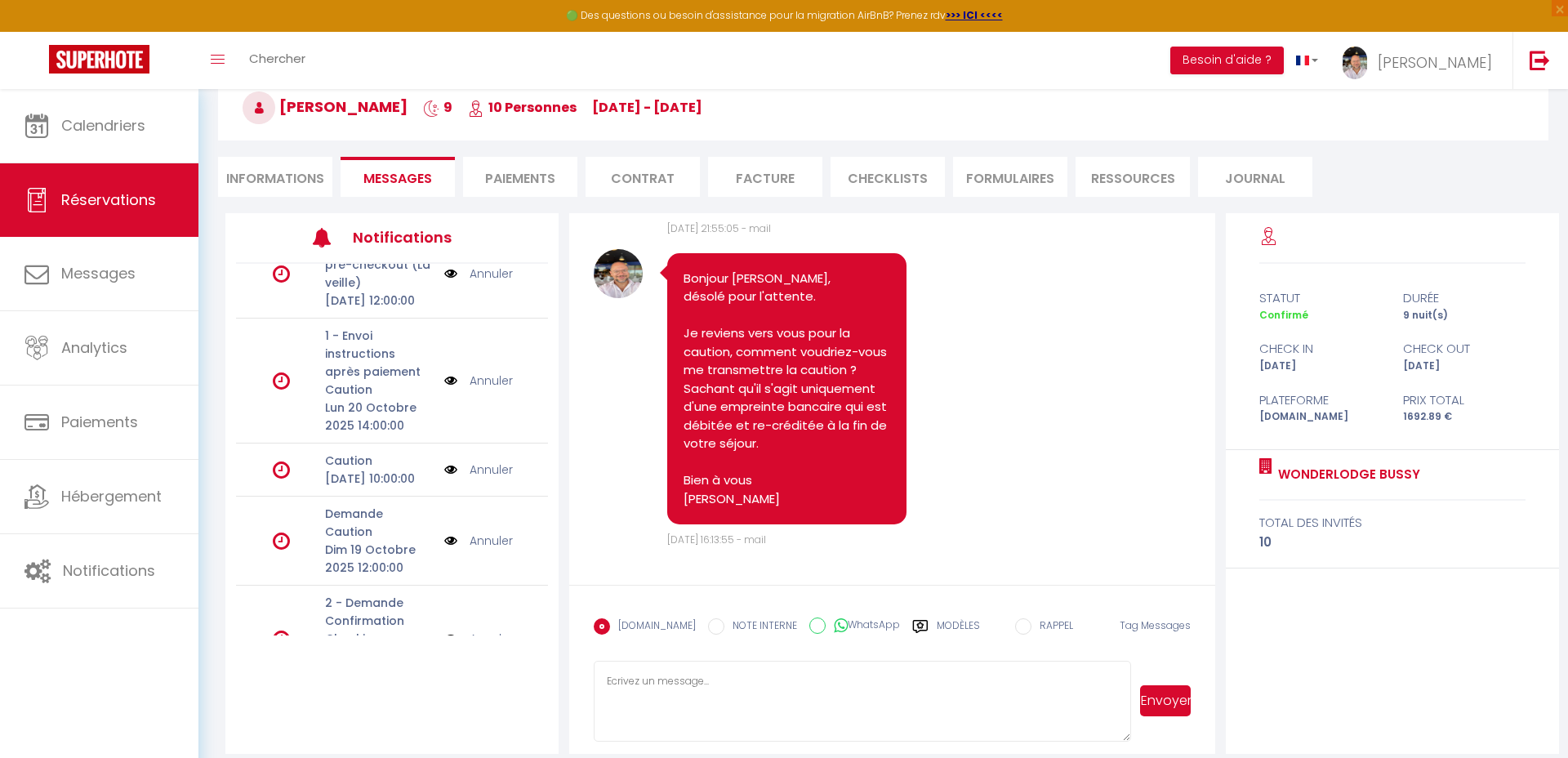
scroll to position [6480, 0]
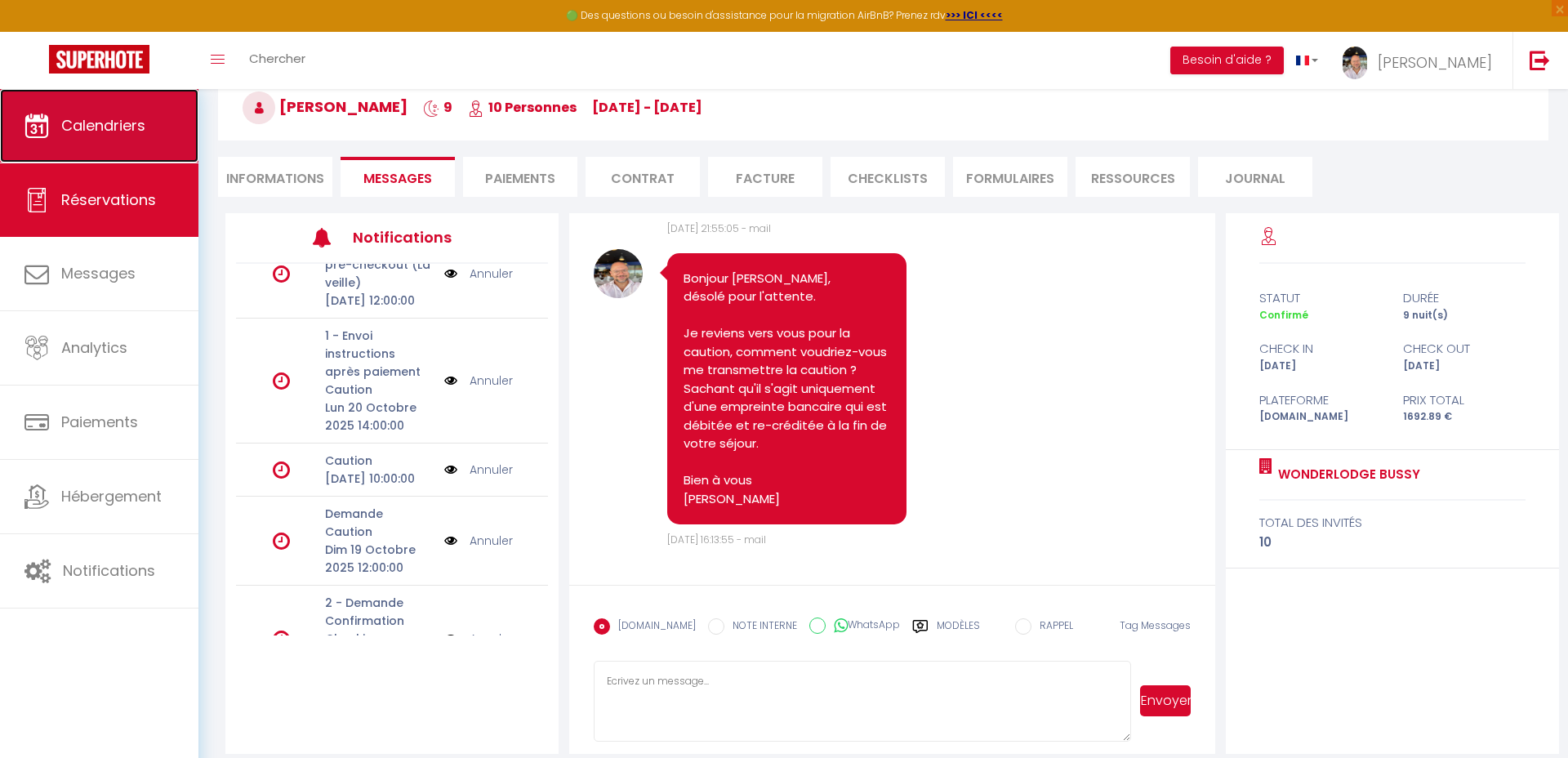
click at [113, 124] on span "Calendriers" at bounding box center [103, 125] width 84 height 21
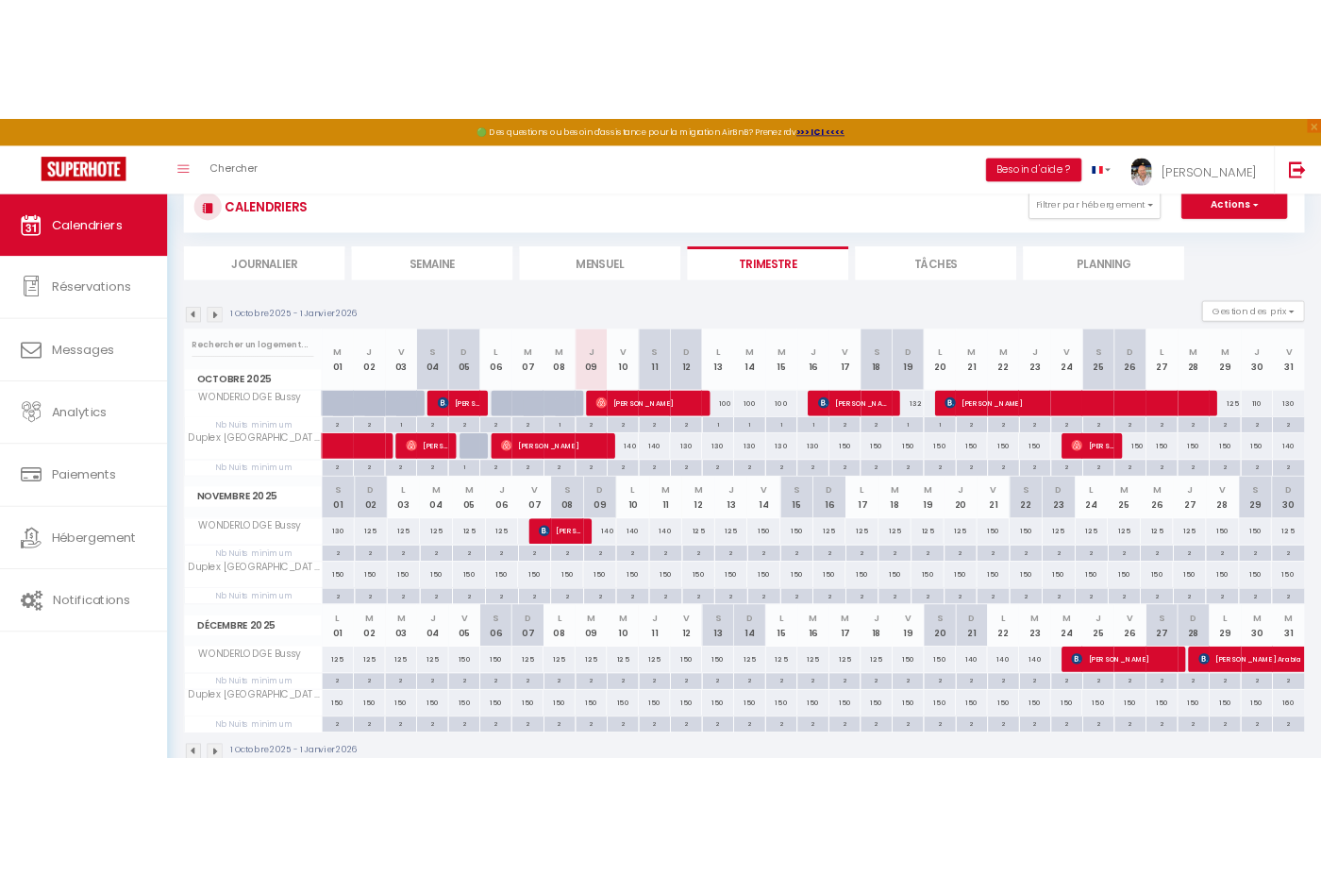
scroll to position [103, 0]
